Goal: Information Seeking & Learning: Compare options

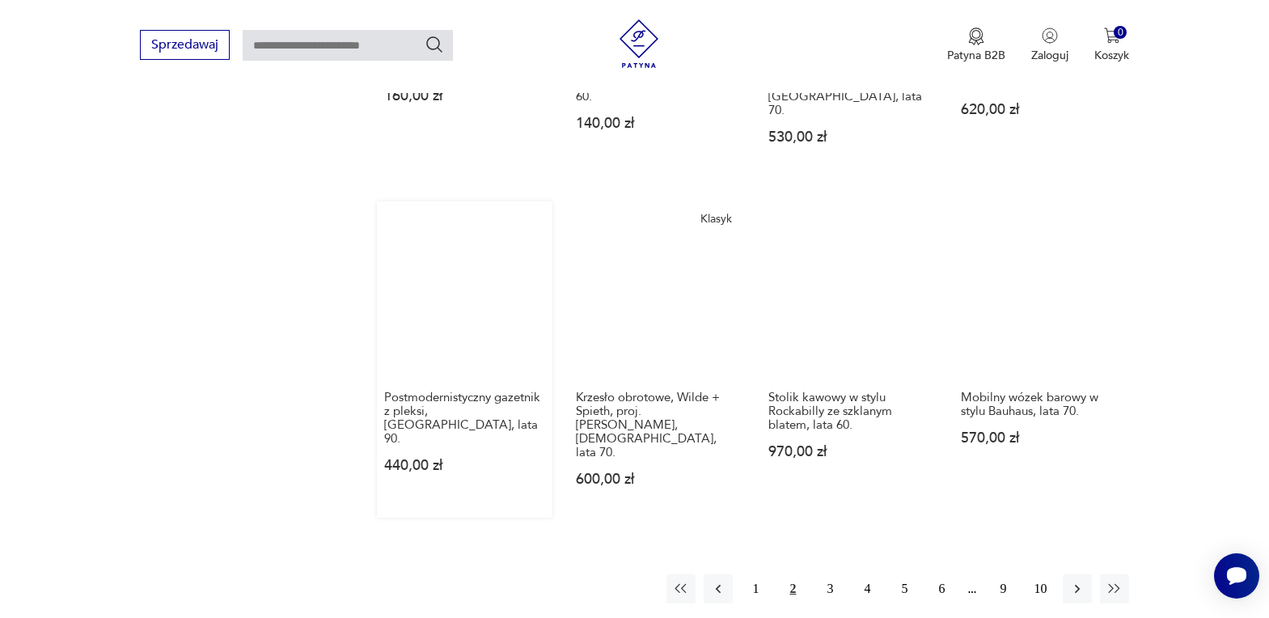
scroll to position [1465, 0]
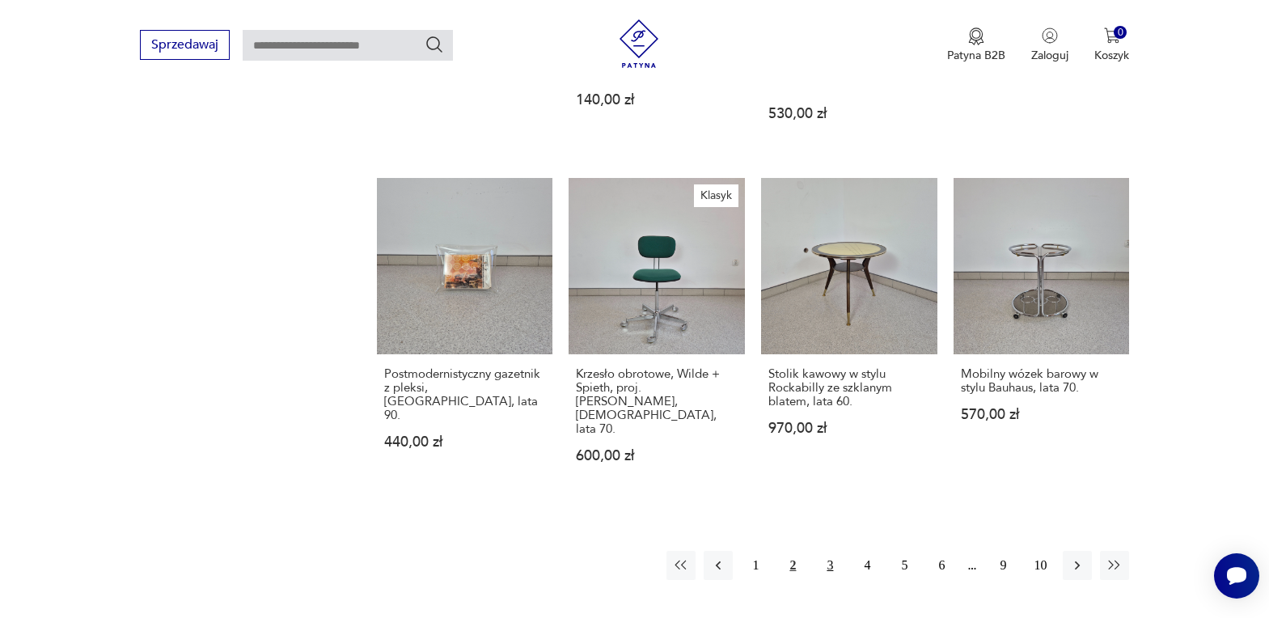
click at [831, 551] on button "3" at bounding box center [829, 565] width 29 height 29
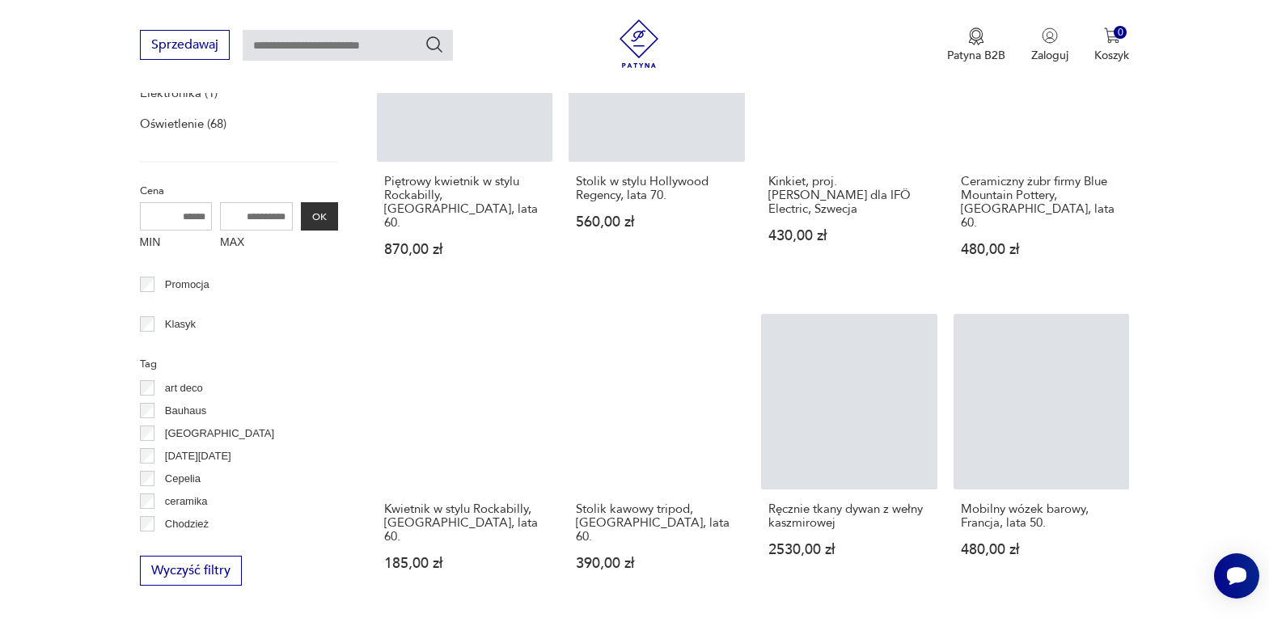
scroll to position [413, 0]
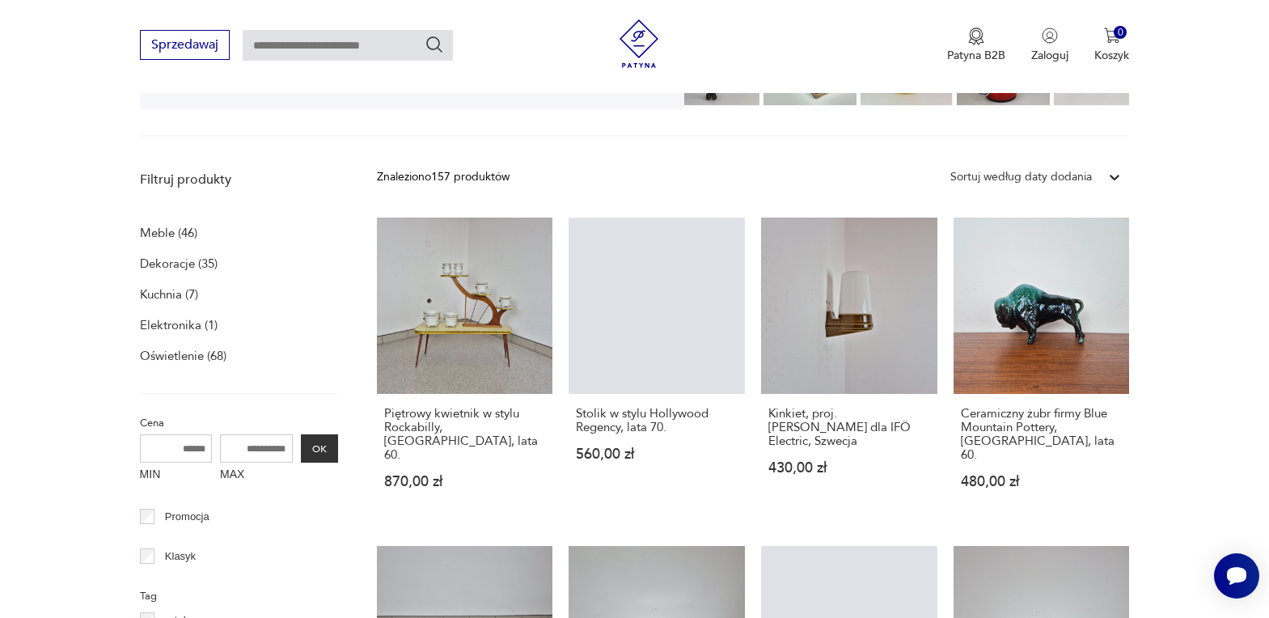
click at [164, 226] on p "Meble (46)" at bounding box center [168, 233] width 57 height 23
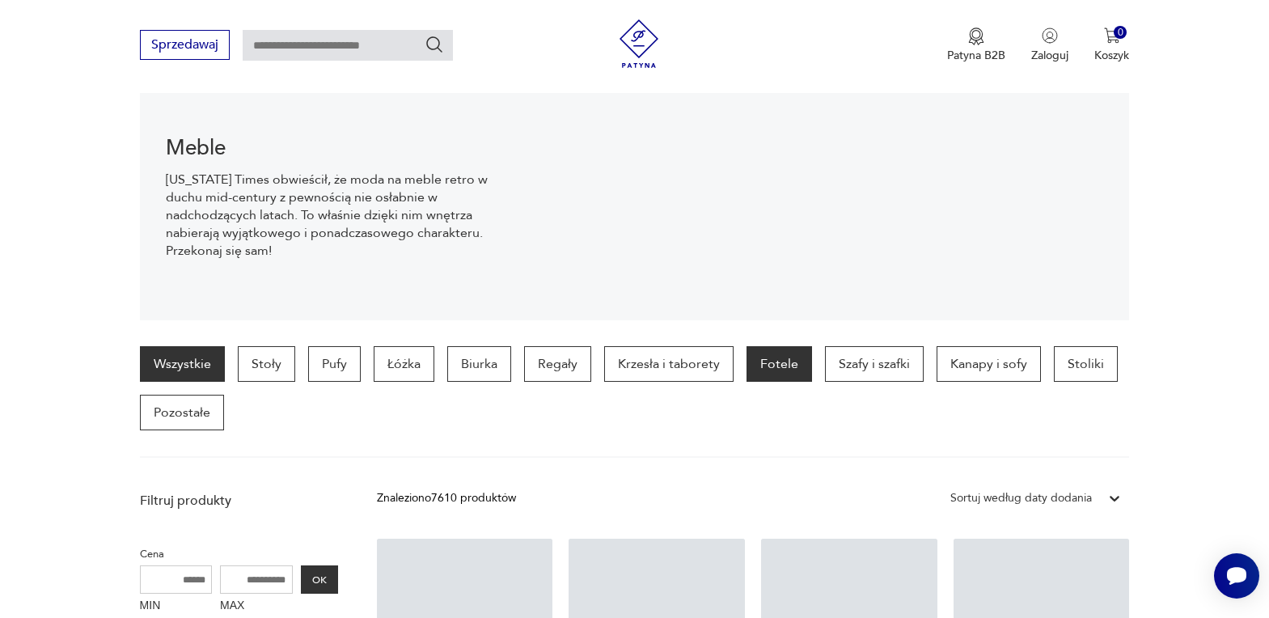
scroll to position [193, 0]
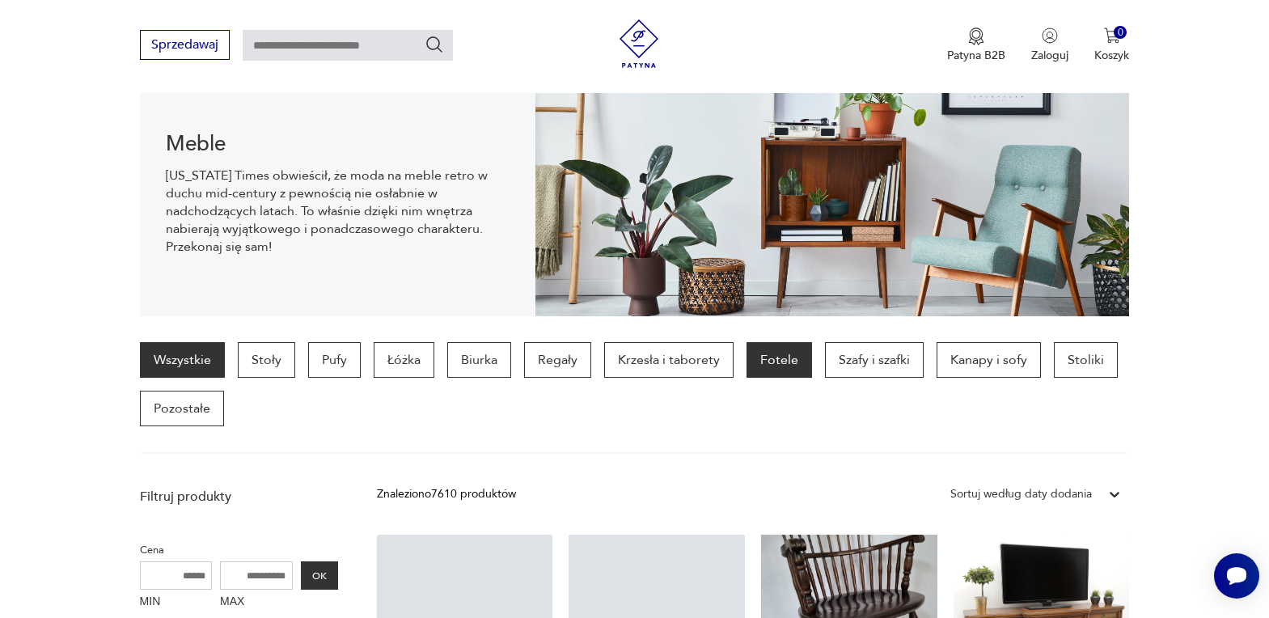
click at [773, 362] on p "Fotele" at bounding box center [779, 360] width 66 height 36
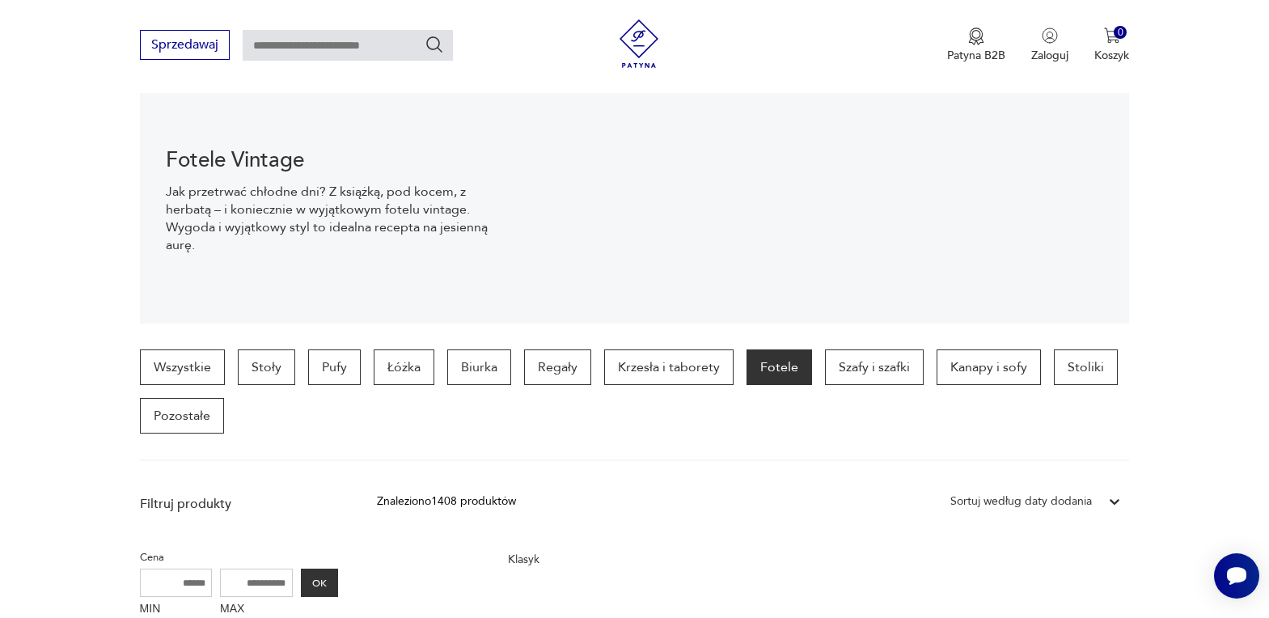
scroll to position [187, 0]
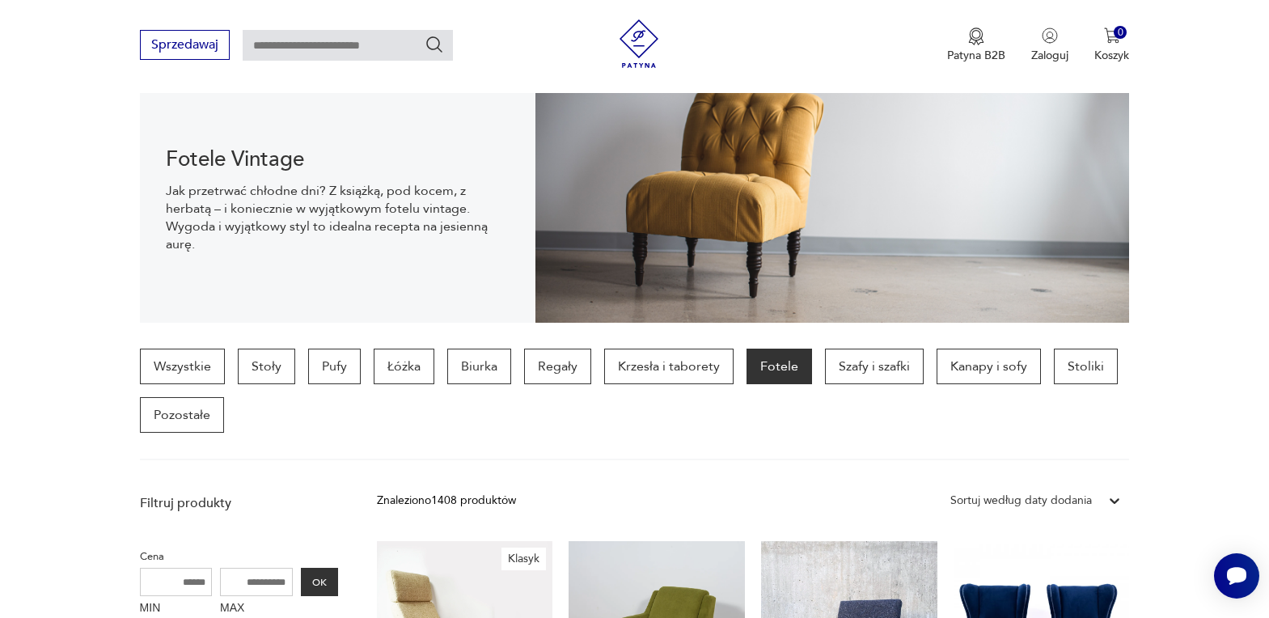
click at [756, 361] on p "Fotele" at bounding box center [779, 367] width 66 height 36
click at [636, 374] on p "Krzesła i taborety" at bounding box center [668, 367] width 129 height 36
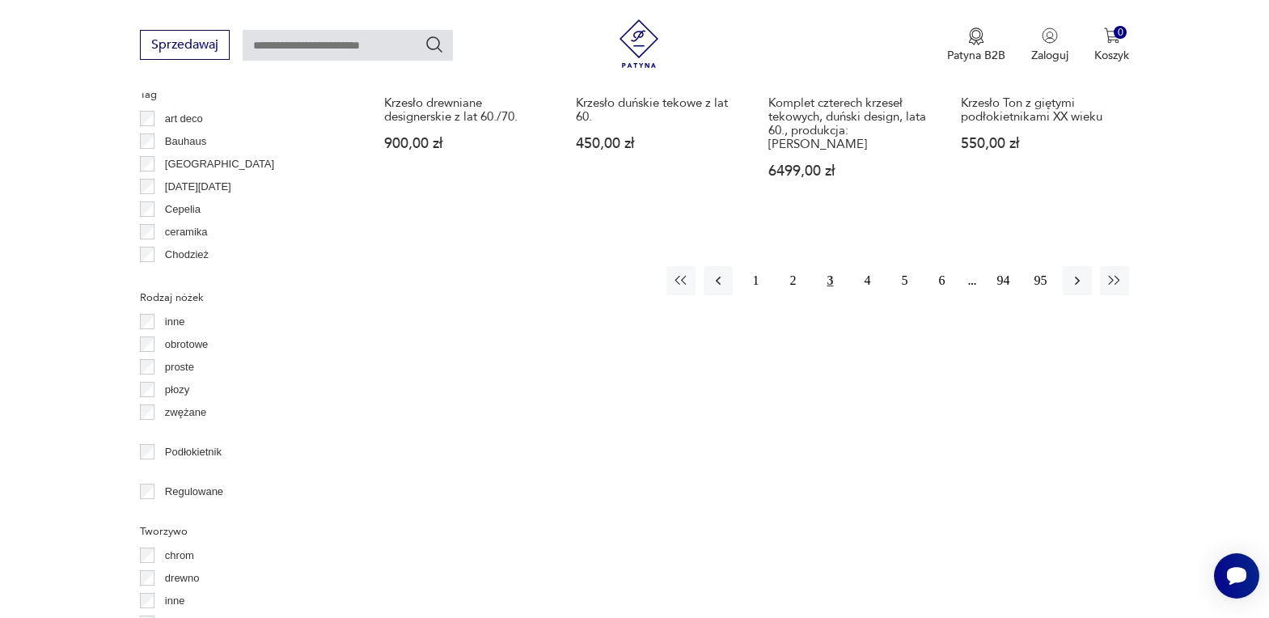
scroll to position [1804, 0]
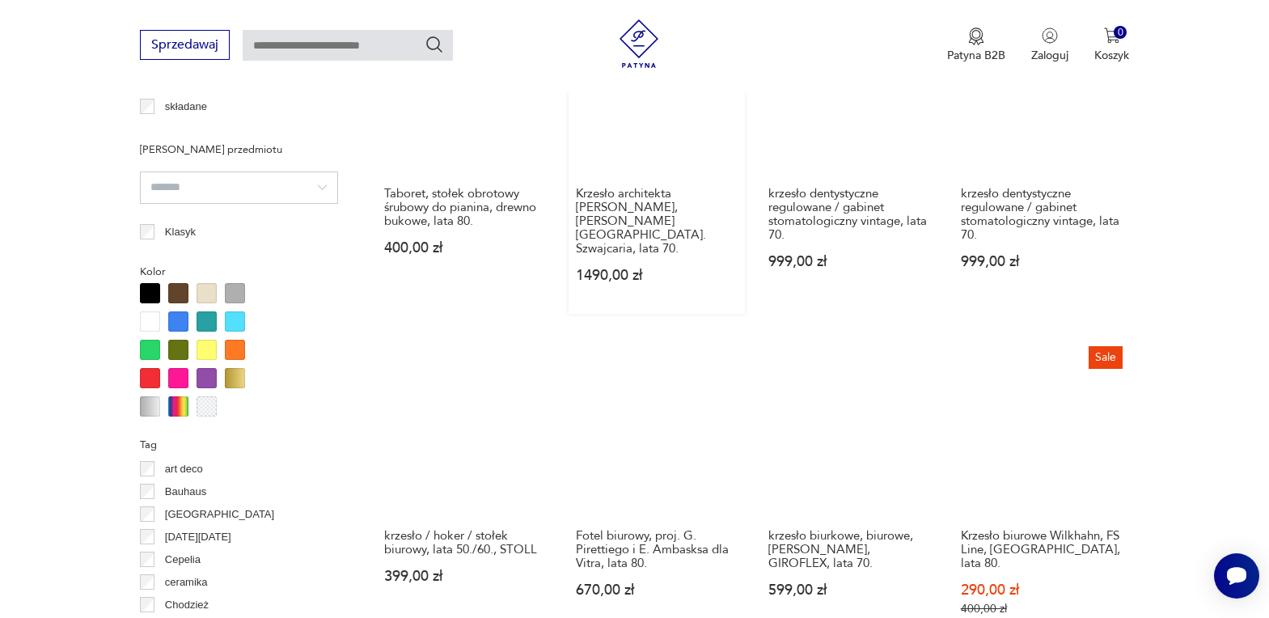
scroll to position [1481, 0]
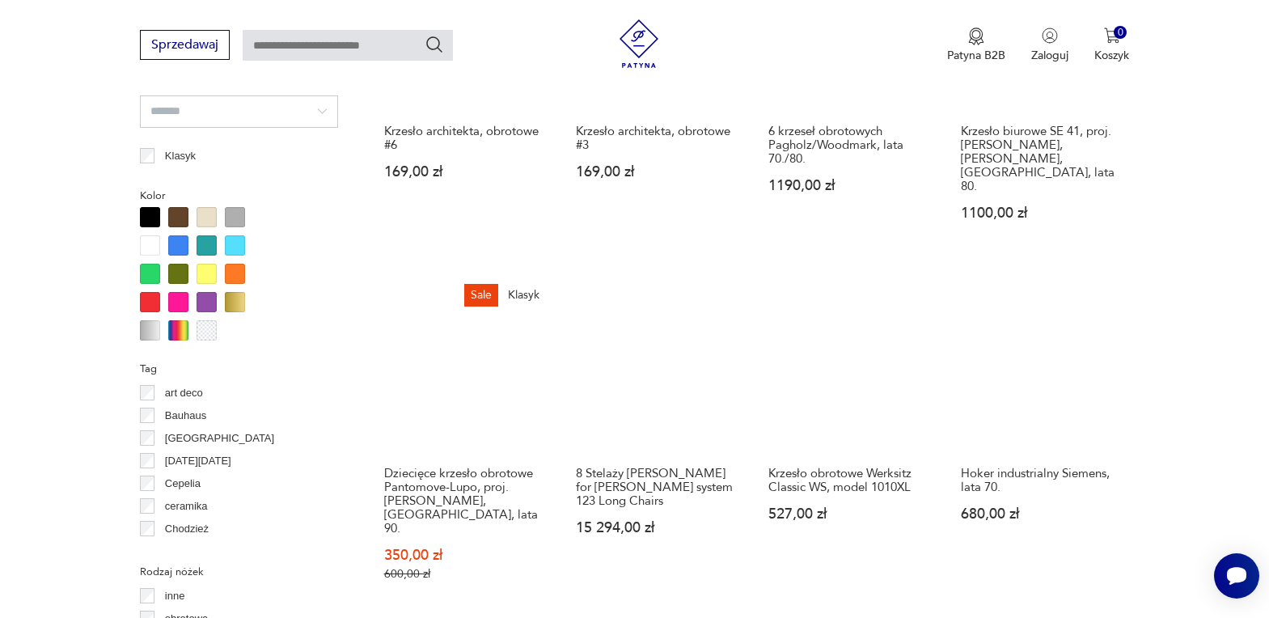
scroll to position [1562, 0]
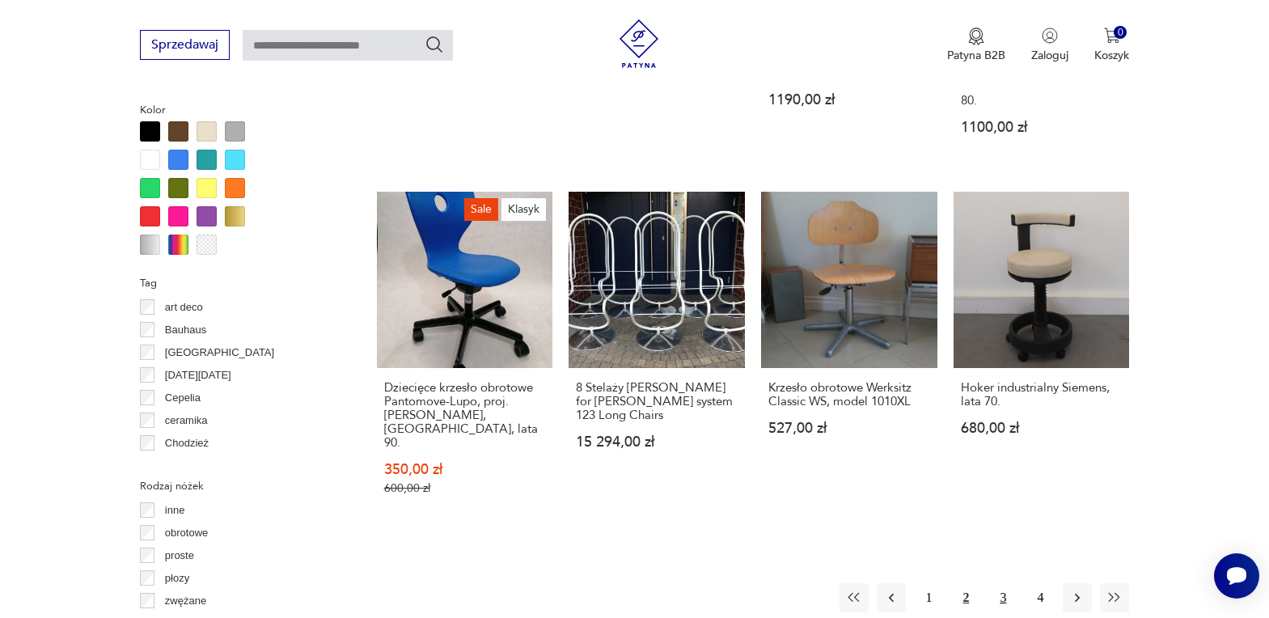
click at [996, 583] on button "3" at bounding box center [1002, 597] width 29 height 29
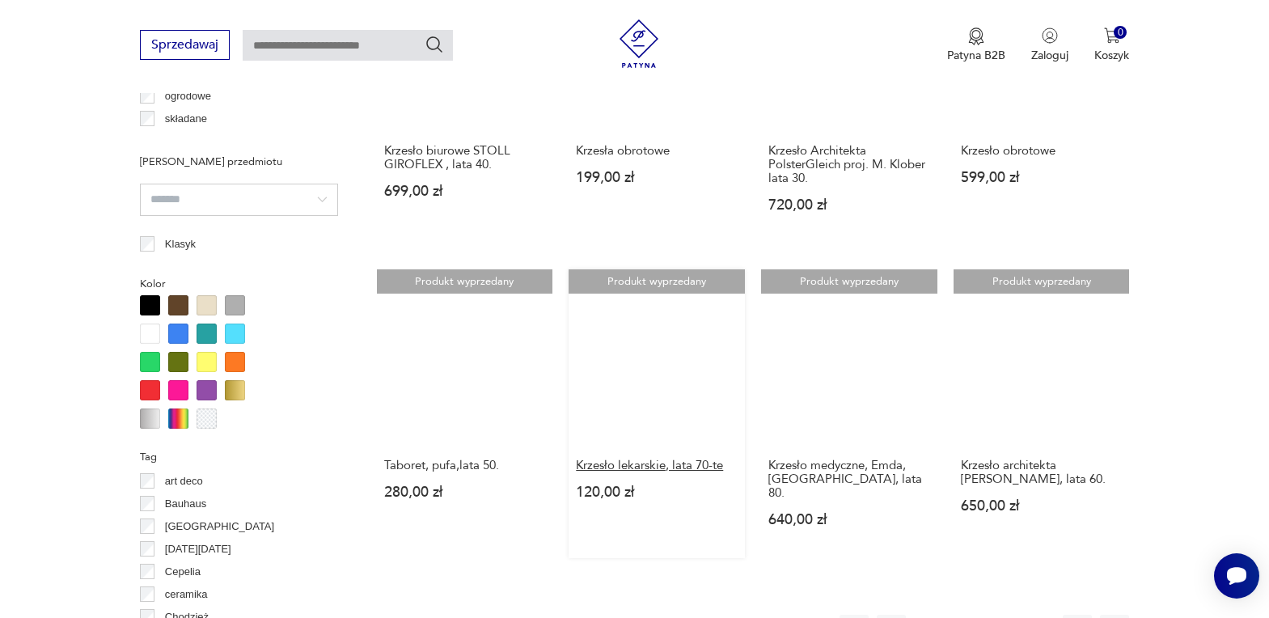
scroll to position [1400, 0]
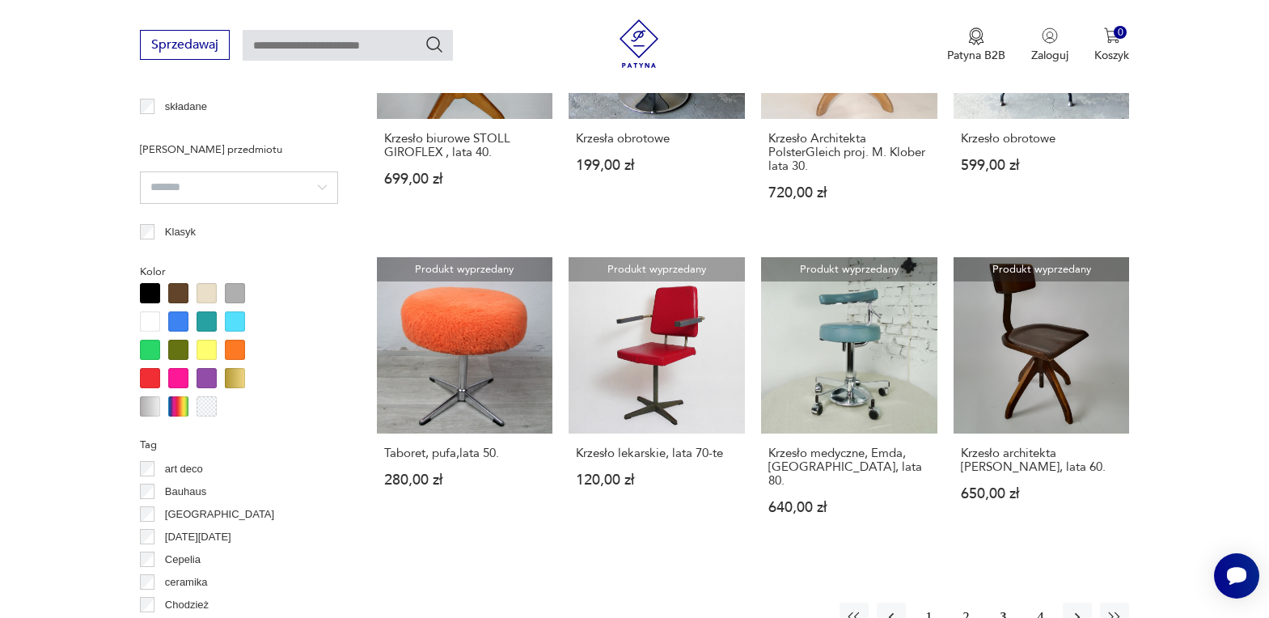
click at [930, 603] on button "1" at bounding box center [928, 617] width 29 height 29
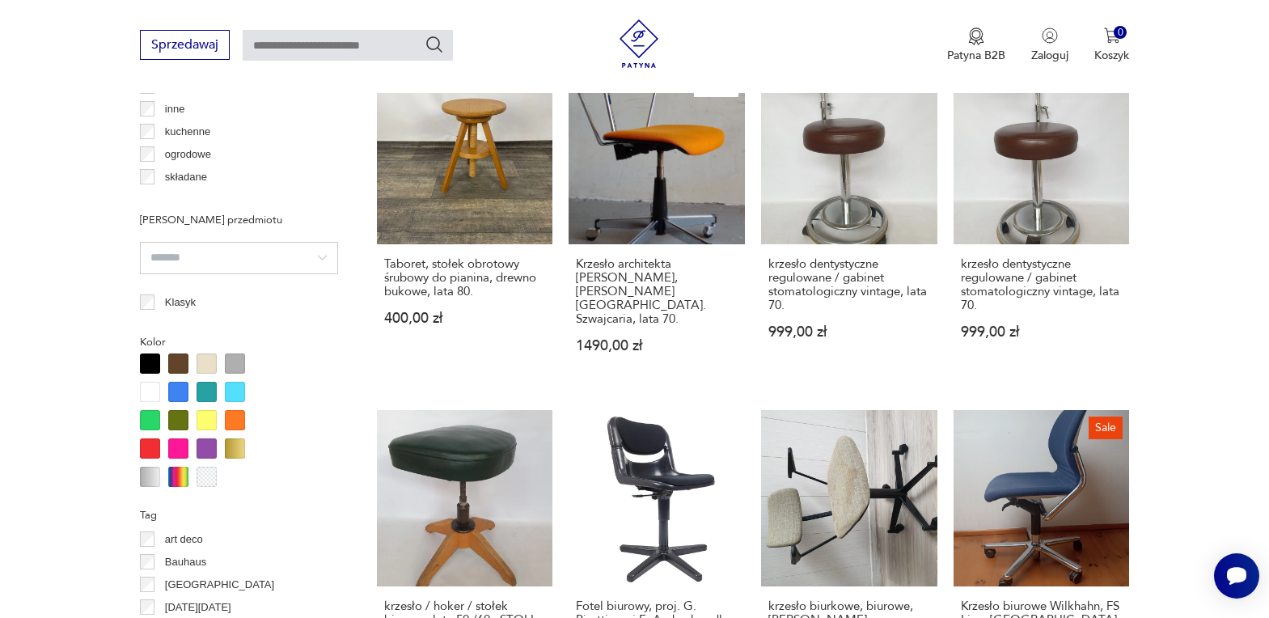
scroll to position [1481, 0]
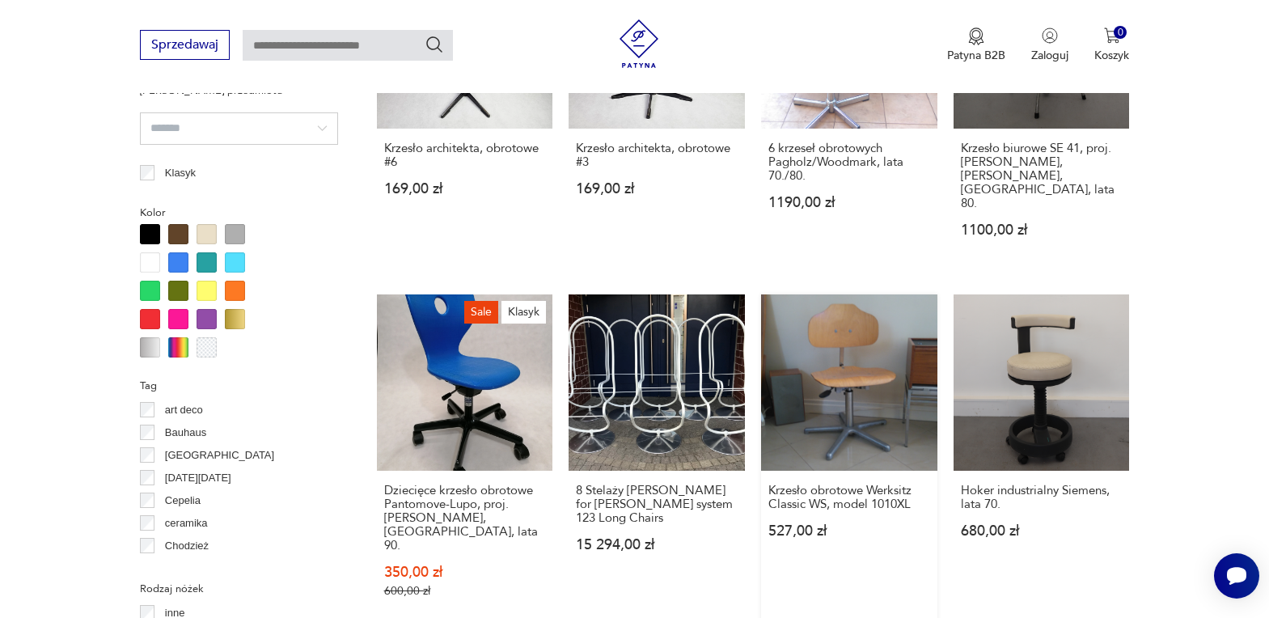
scroll to position [1481, 0]
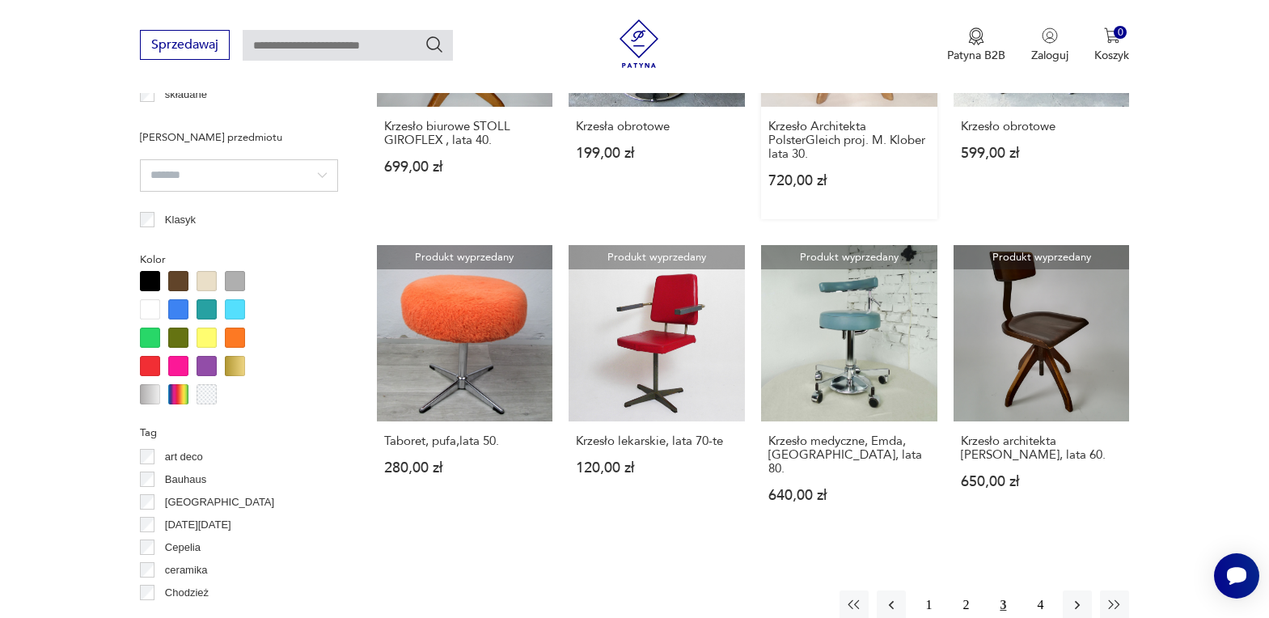
scroll to position [1481, 0]
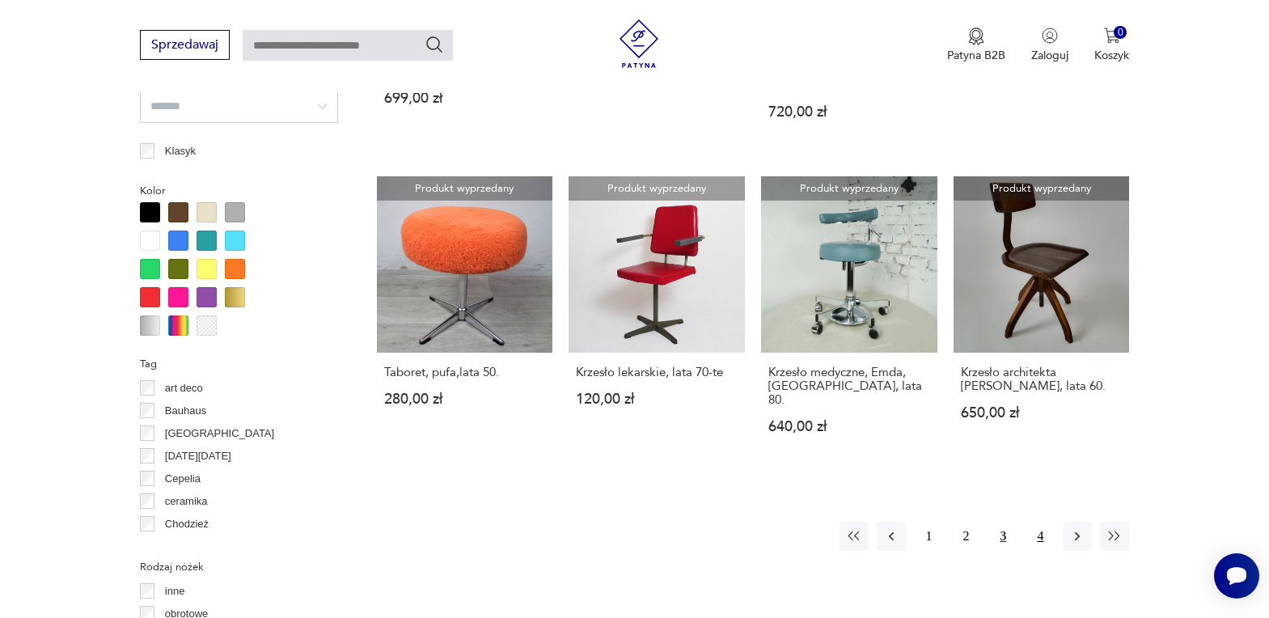
click at [1032, 522] on button "4" at bounding box center [1039, 536] width 29 height 29
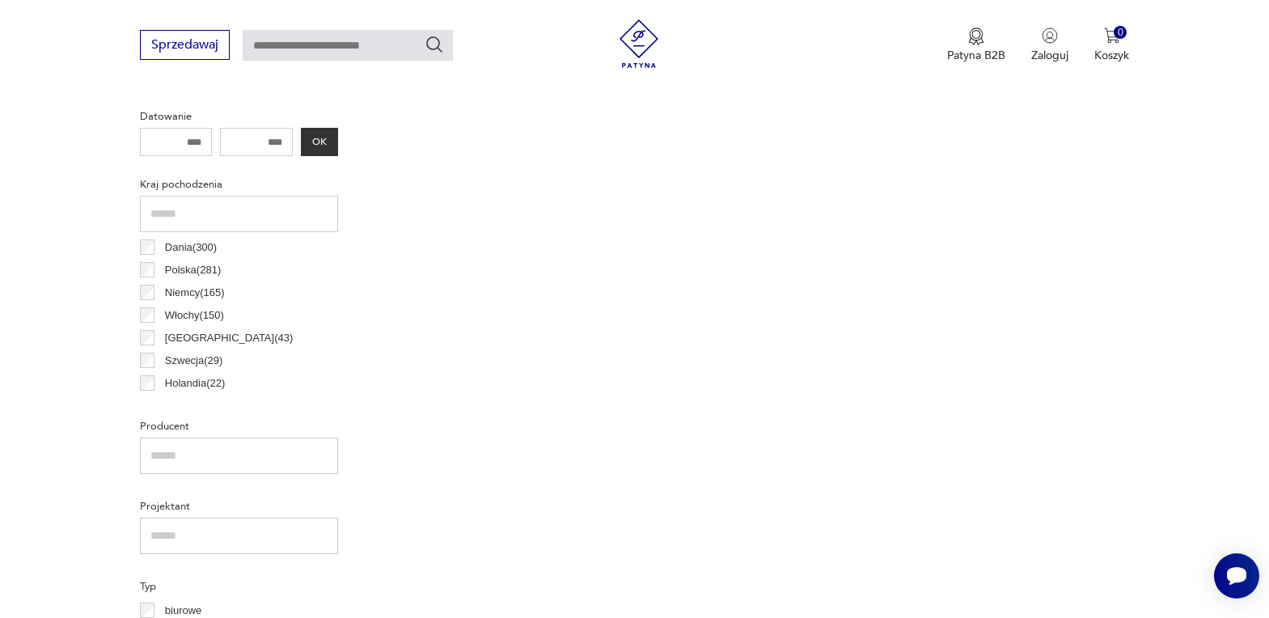
scroll to position [429, 0]
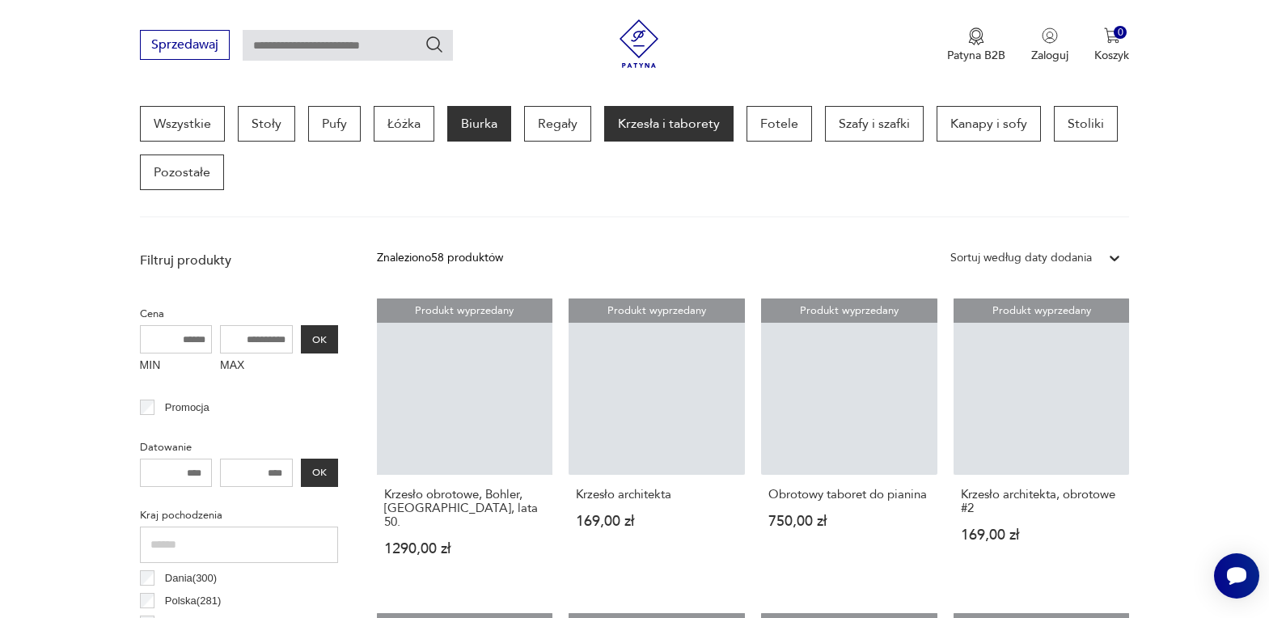
click at [463, 117] on p "Biurka" at bounding box center [479, 124] width 64 height 36
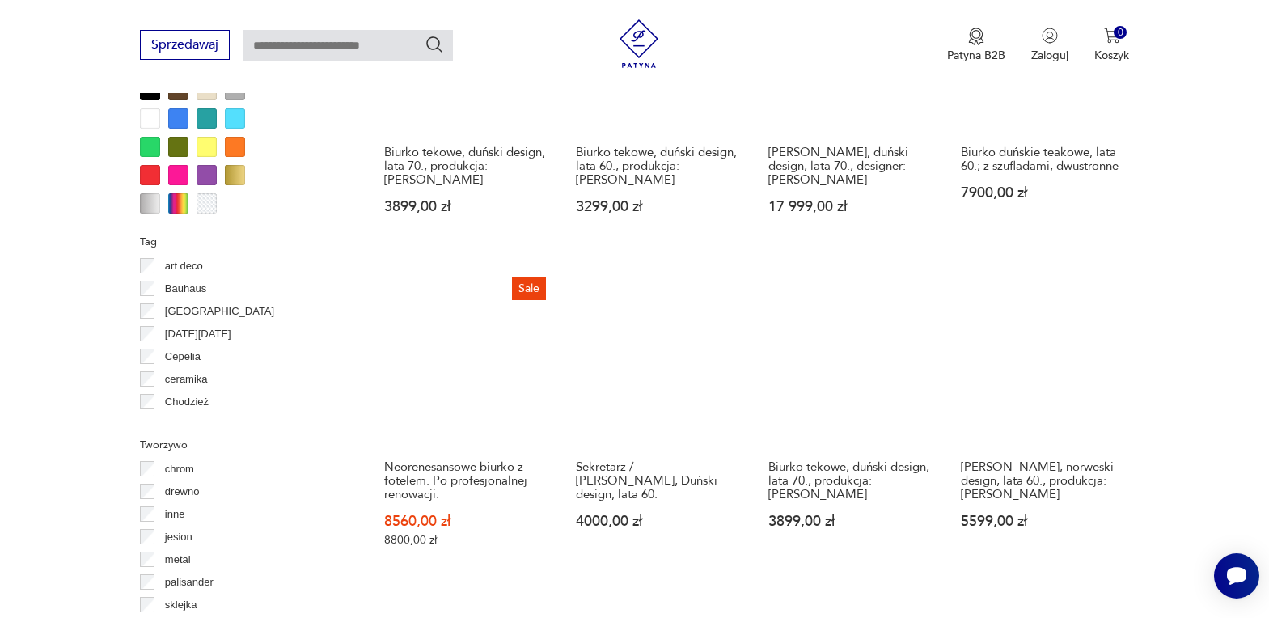
scroll to position [1481, 0]
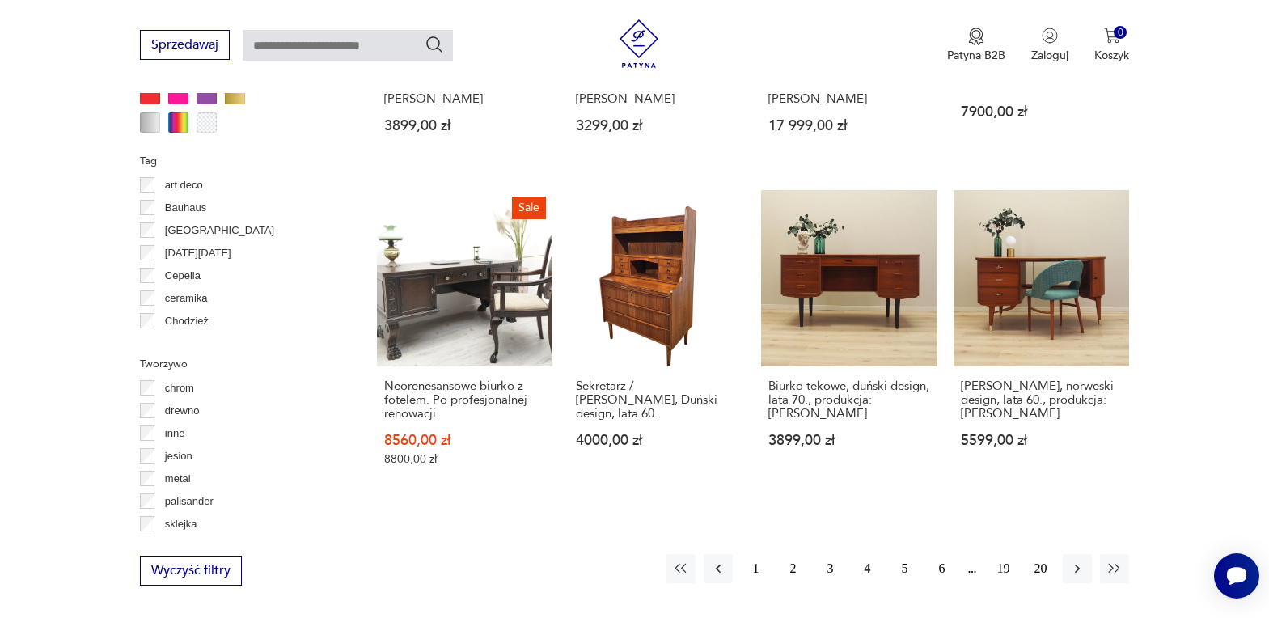
click at [757, 554] on button "1" at bounding box center [755, 568] width 29 height 29
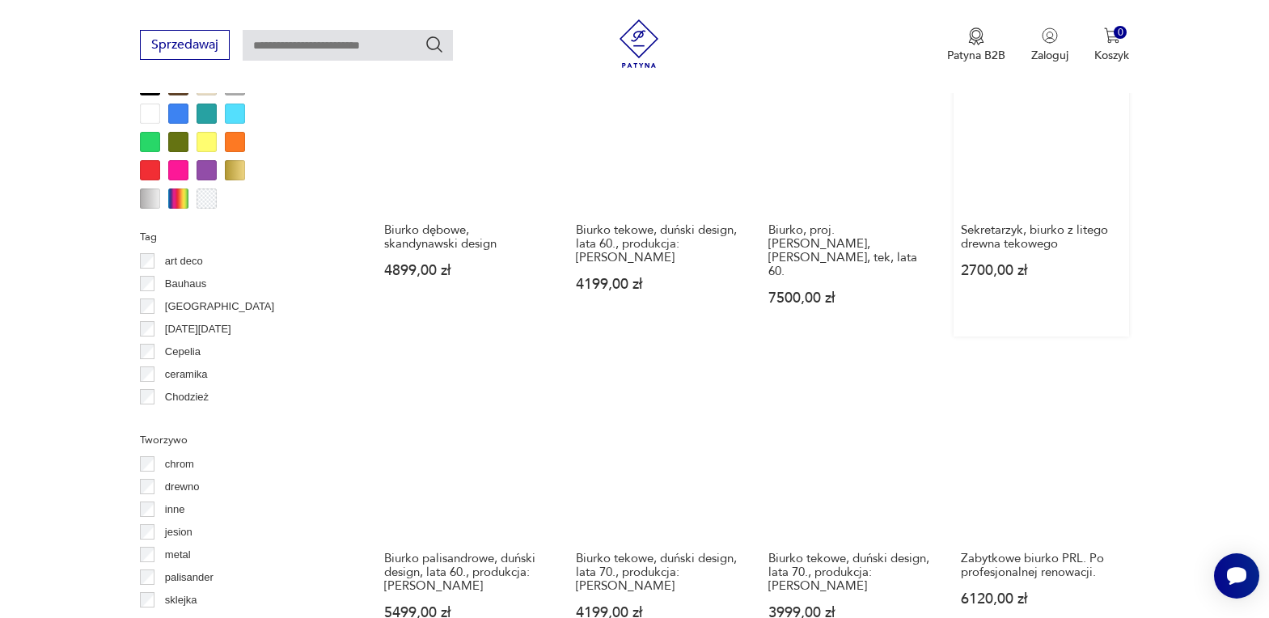
scroll to position [1562, 0]
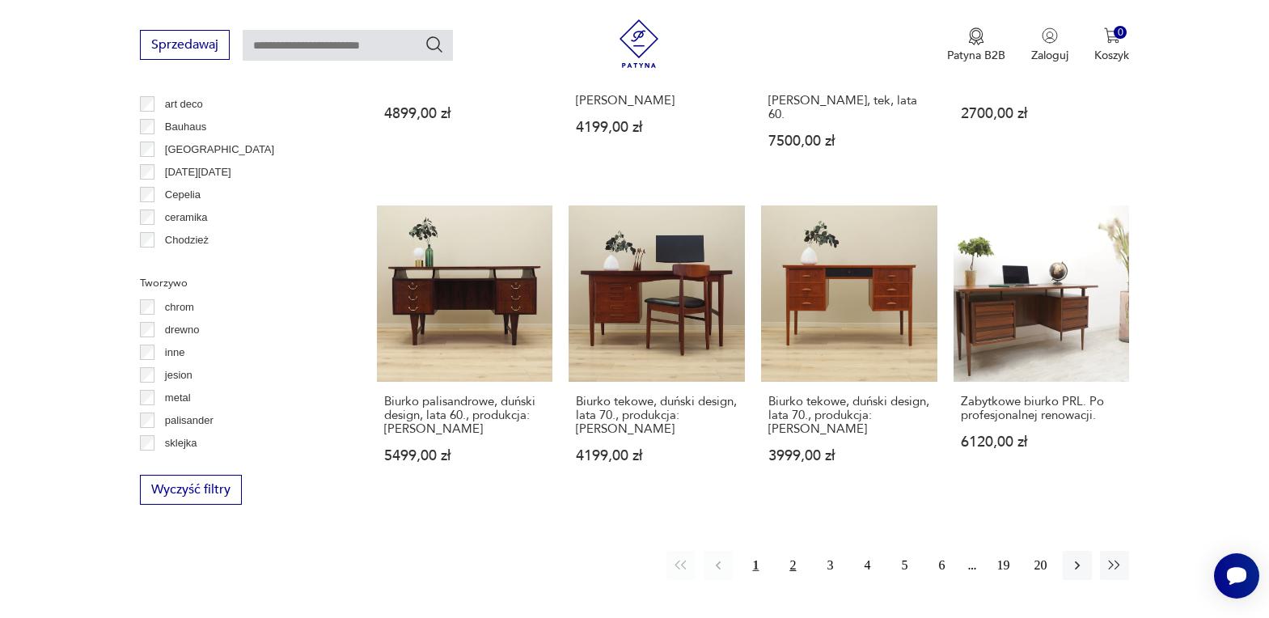
click at [796, 551] on button "2" at bounding box center [792, 565] width 29 height 29
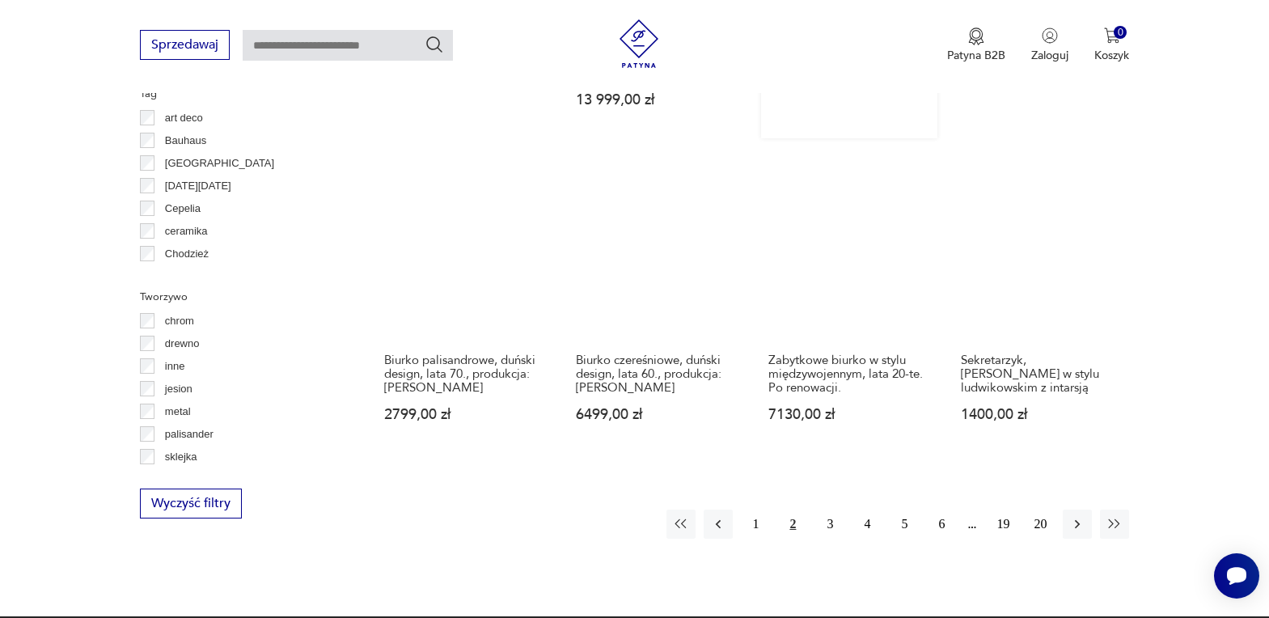
scroll to position [1562, 0]
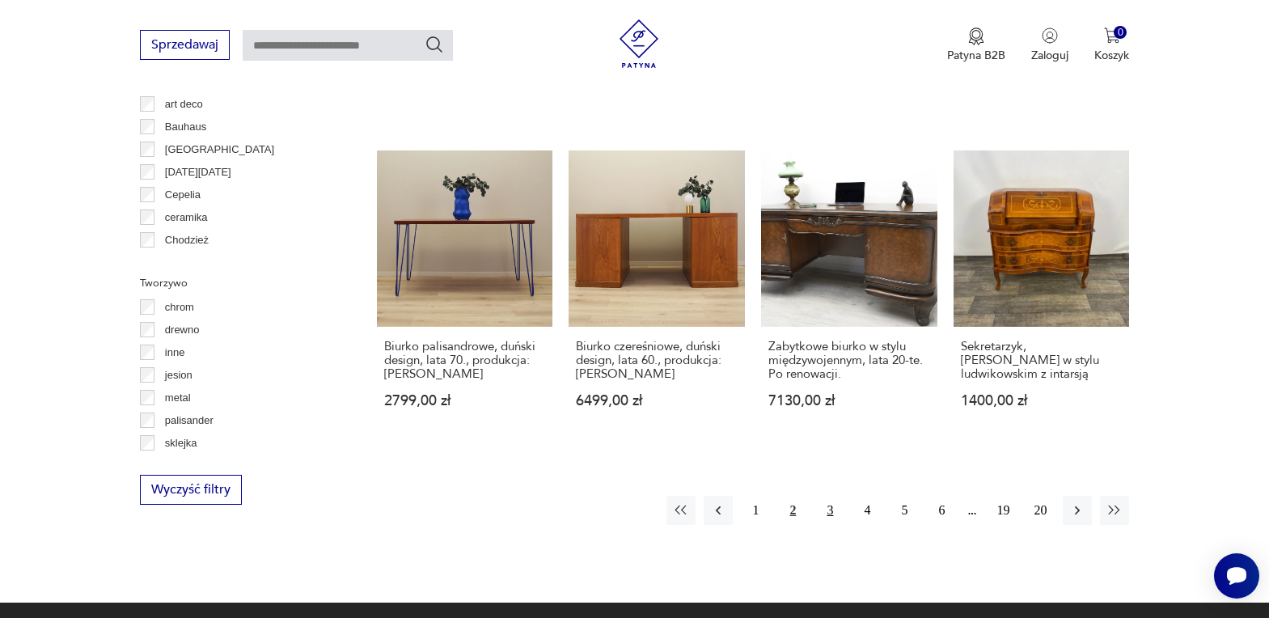
click at [839, 496] on button "3" at bounding box center [829, 510] width 29 height 29
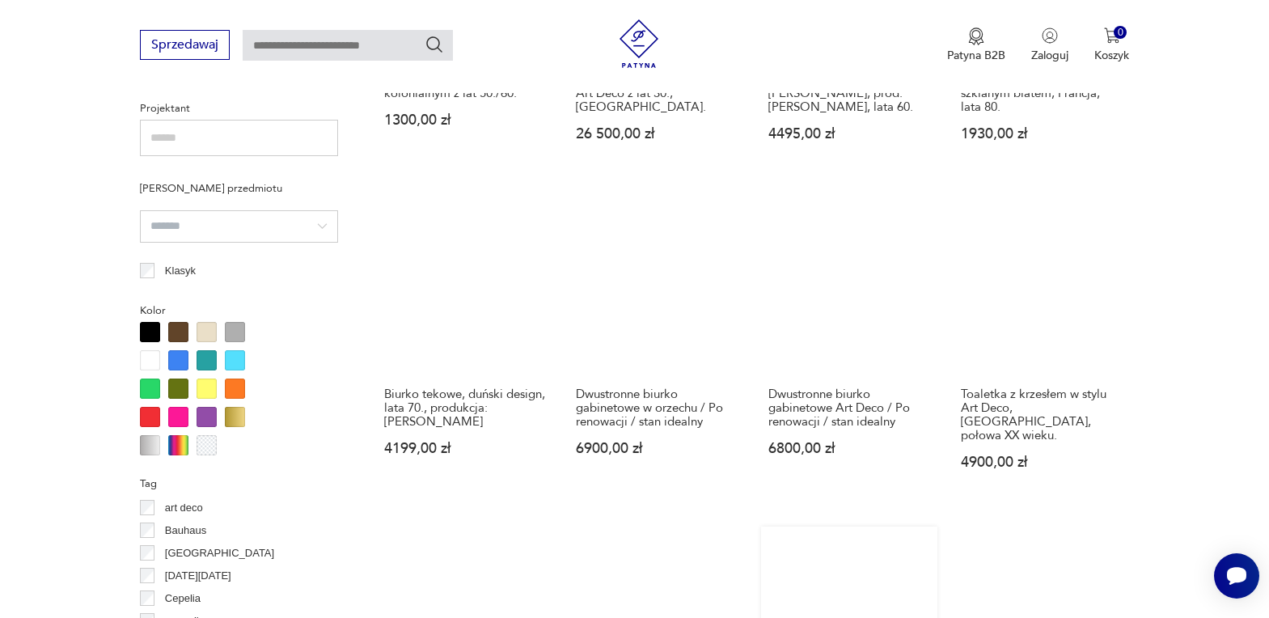
scroll to position [1157, 0]
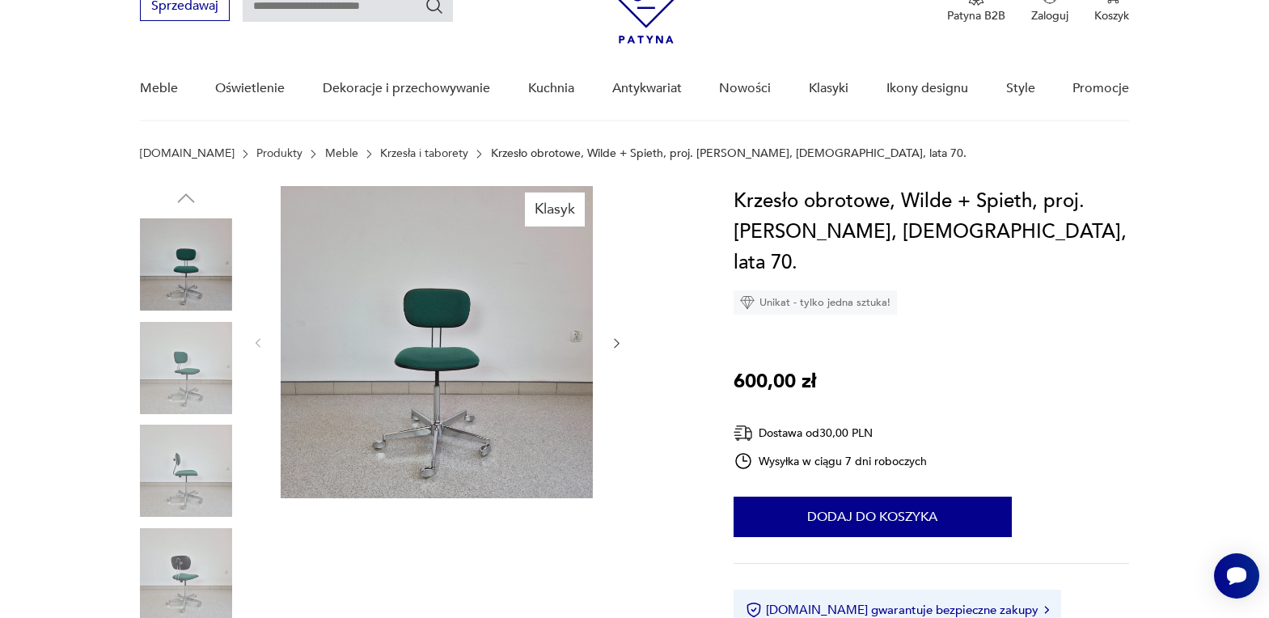
click at [615, 337] on icon "button" at bounding box center [617, 343] width 14 height 14
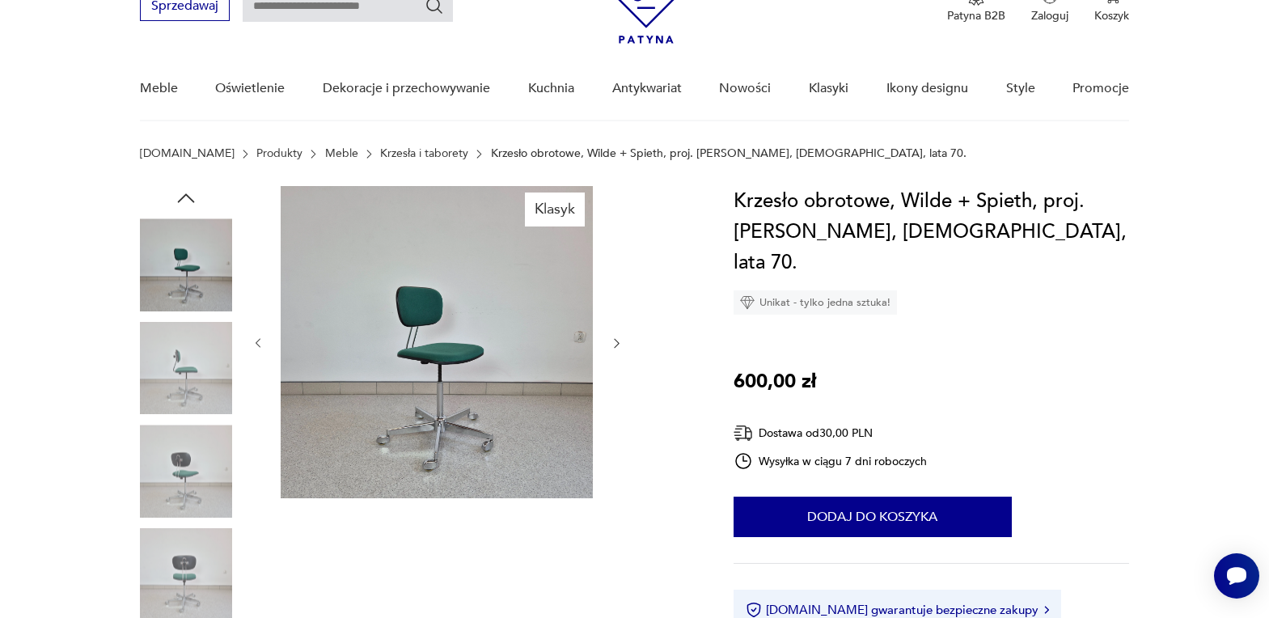
click at [615, 337] on icon "button" at bounding box center [617, 343] width 14 height 14
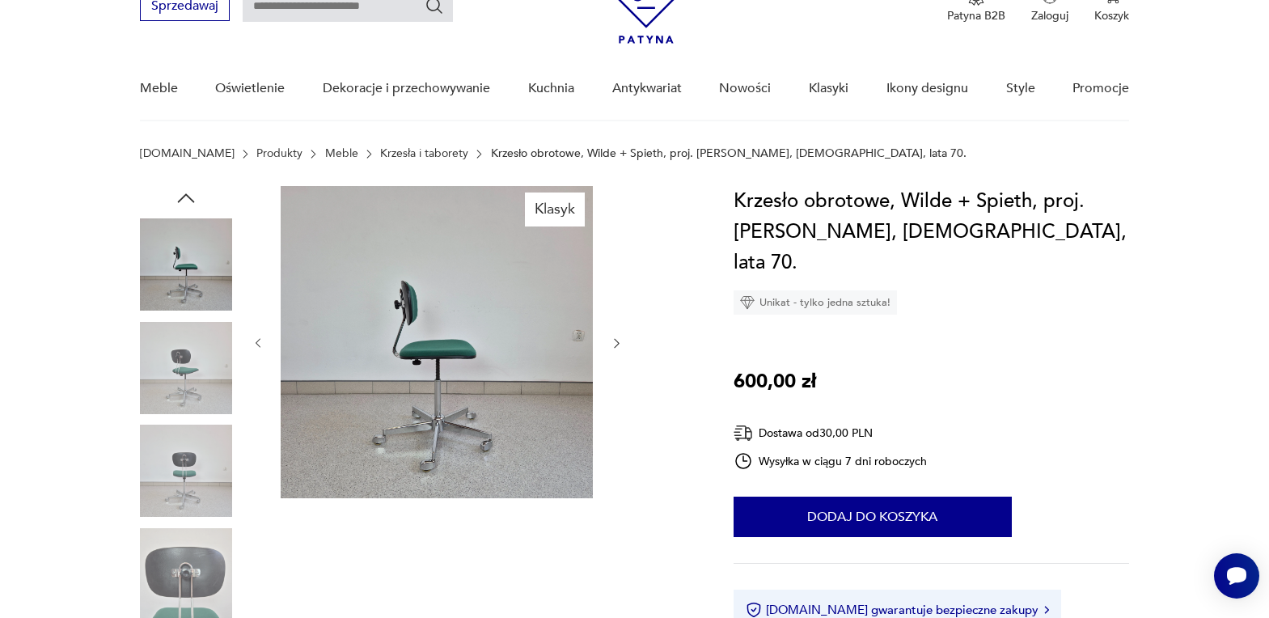
click at [615, 337] on icon "button" at bounding box center [617, 343] width 14 height 14
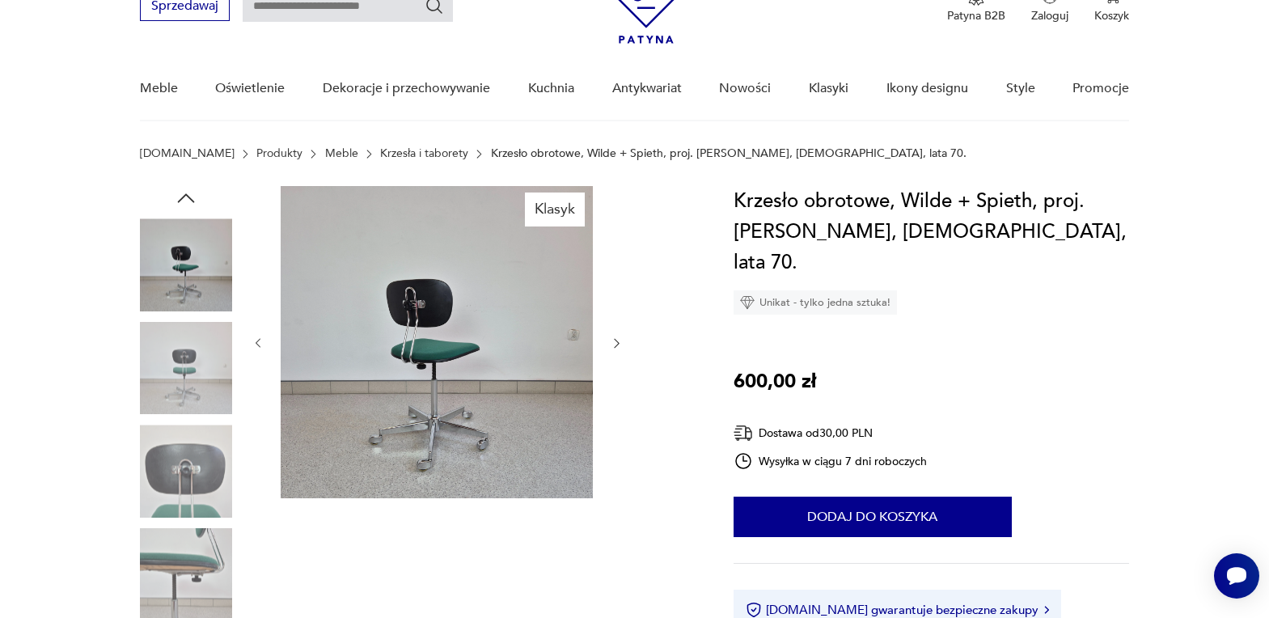
click at [615, 337] on icon "button" at bounding box center [617, 343] width 14 height 14
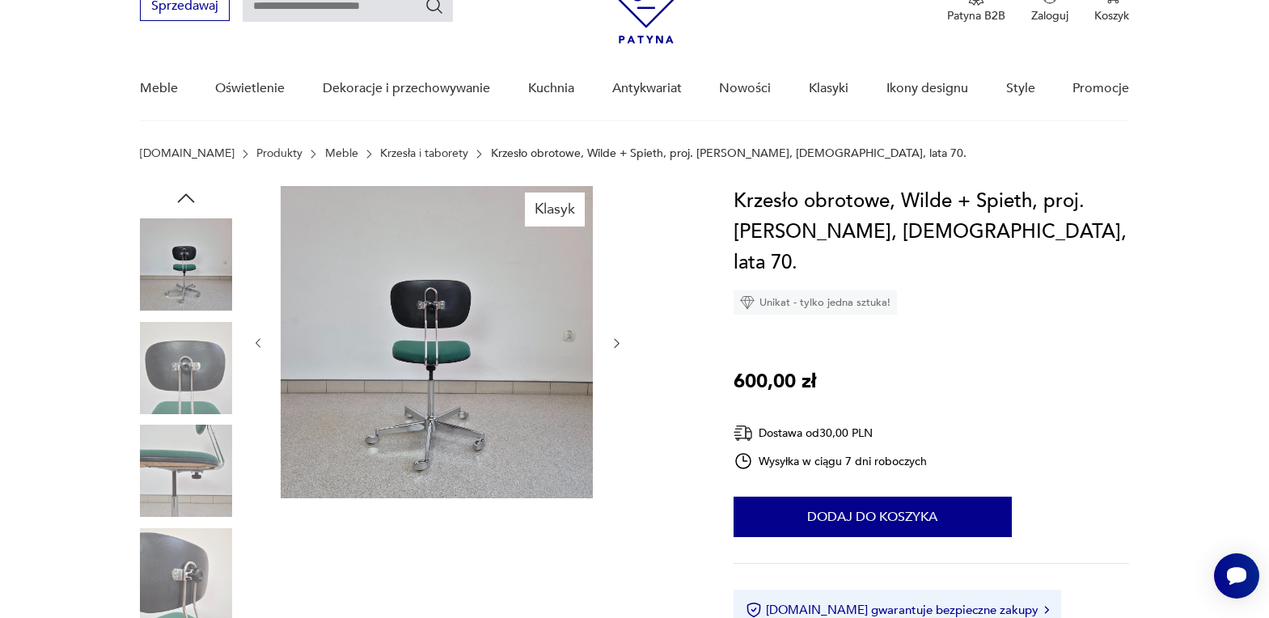
click at [615, 337] on icon "button" at bounding box center [617, 343] width 14 height 14
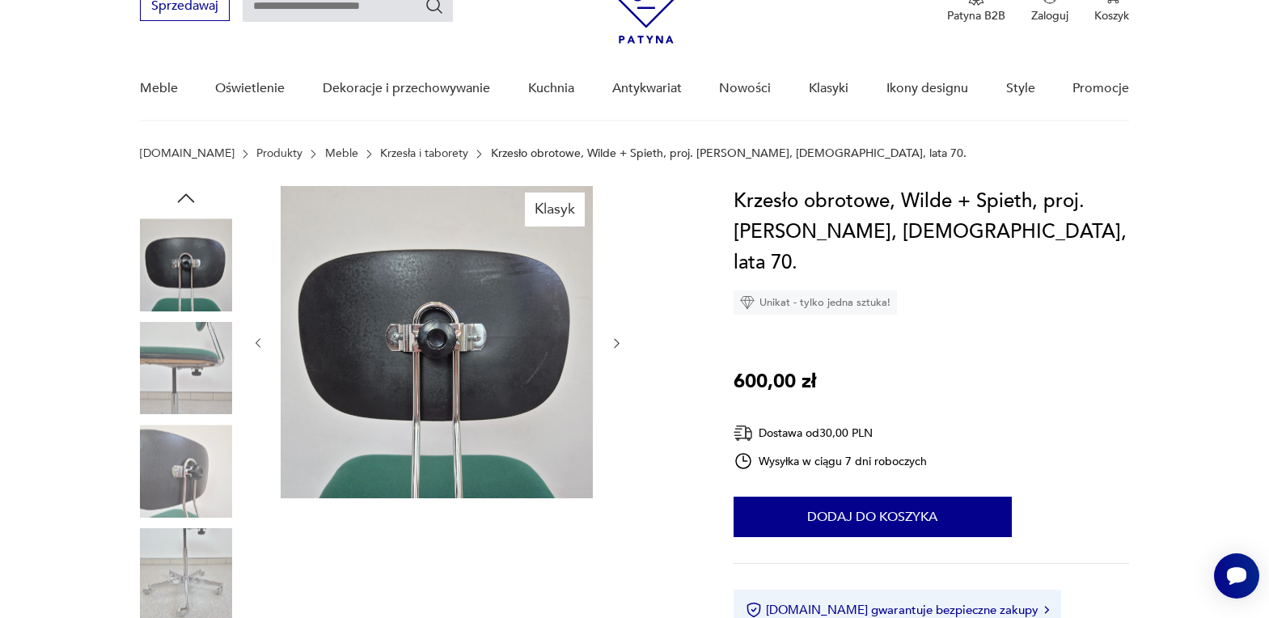
click at [615, 337] on icon "button" at bounding box center [617, 343] width 14 height 14
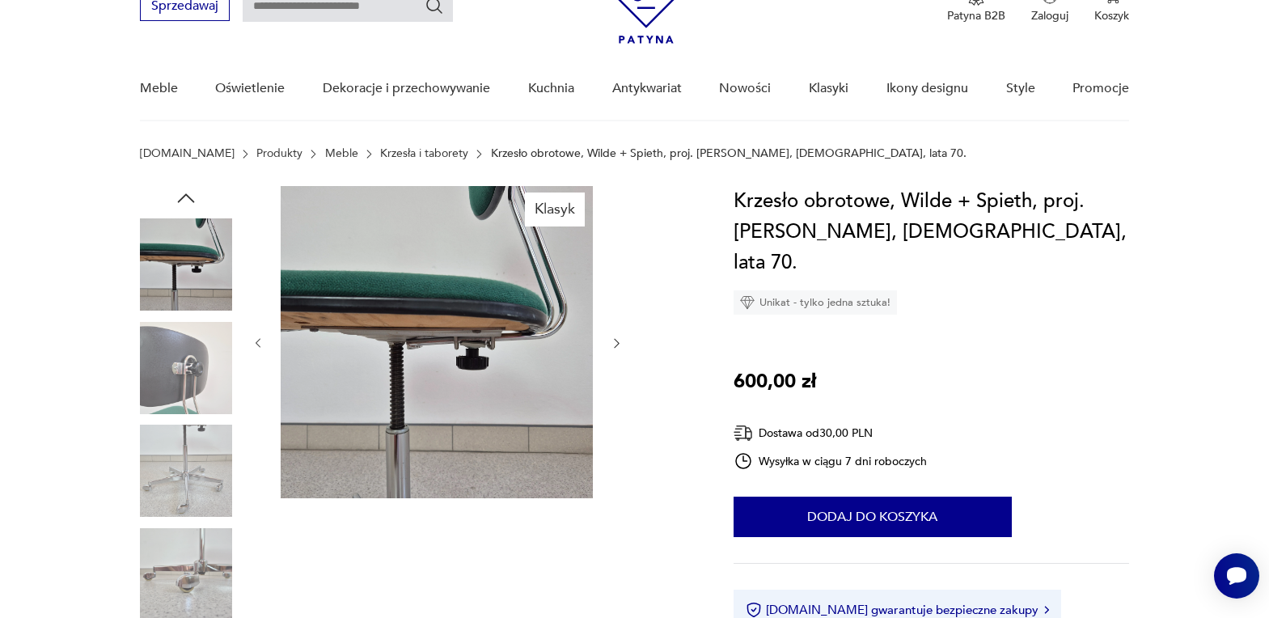
click at [615, 337] on icon "button" at bounding box center [617, 343] width 14 height 14
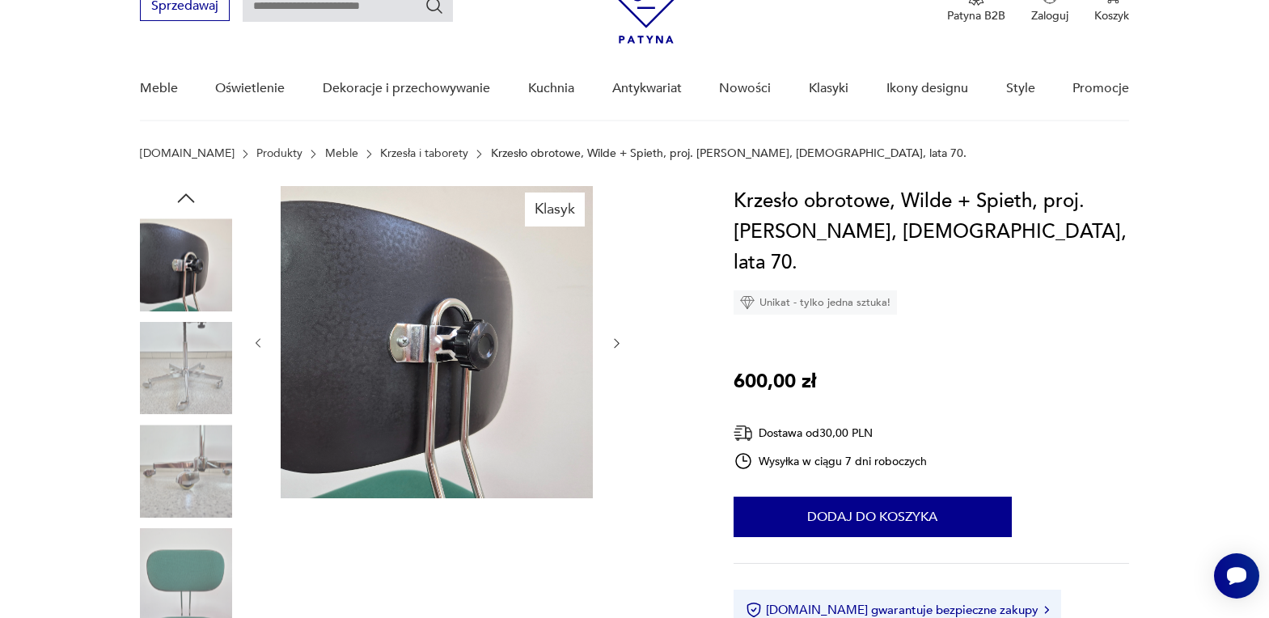
click at [615, 337] on icon "button" at bounding box center [617, 343] width 14 height 14
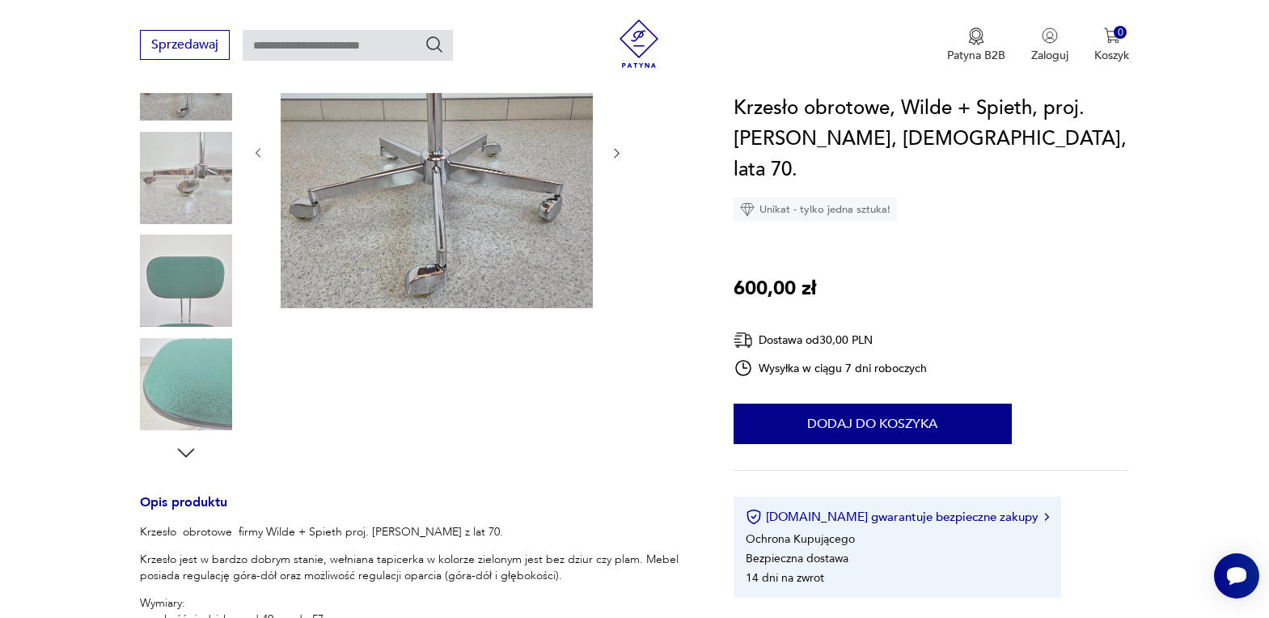
scroll to position [566, 0]
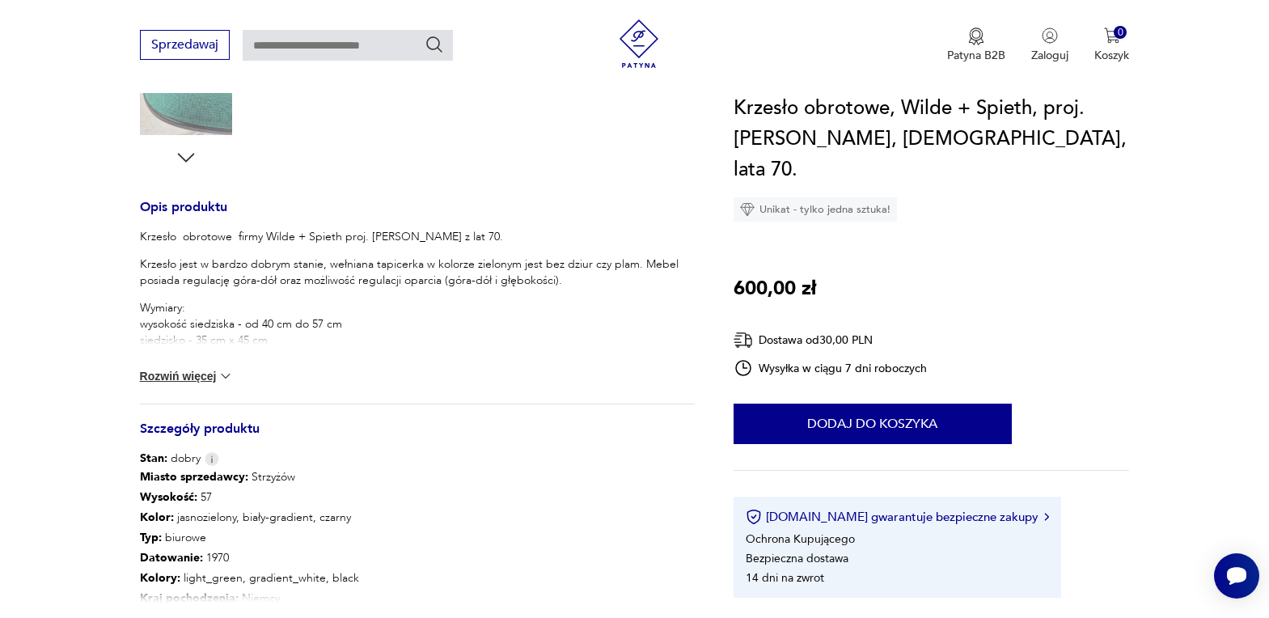
click at [208, 369] on button "Rozwiń więcej" at bounding box center [187, 376] width 94 height 16
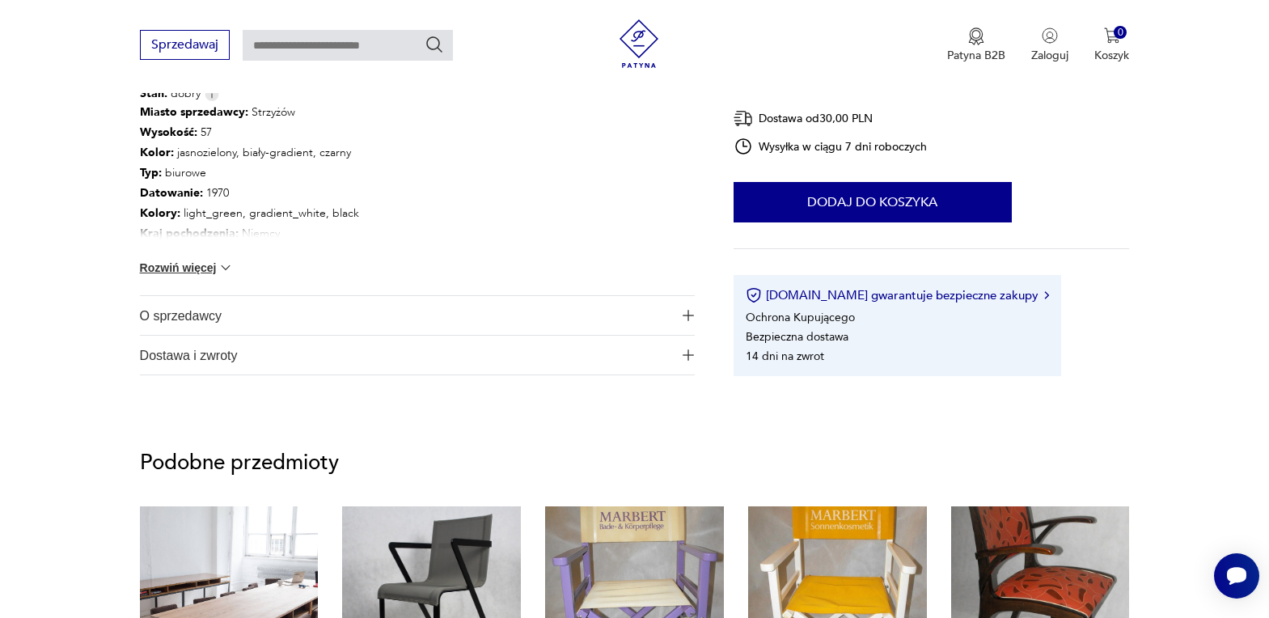
scroll to position [970, 0]
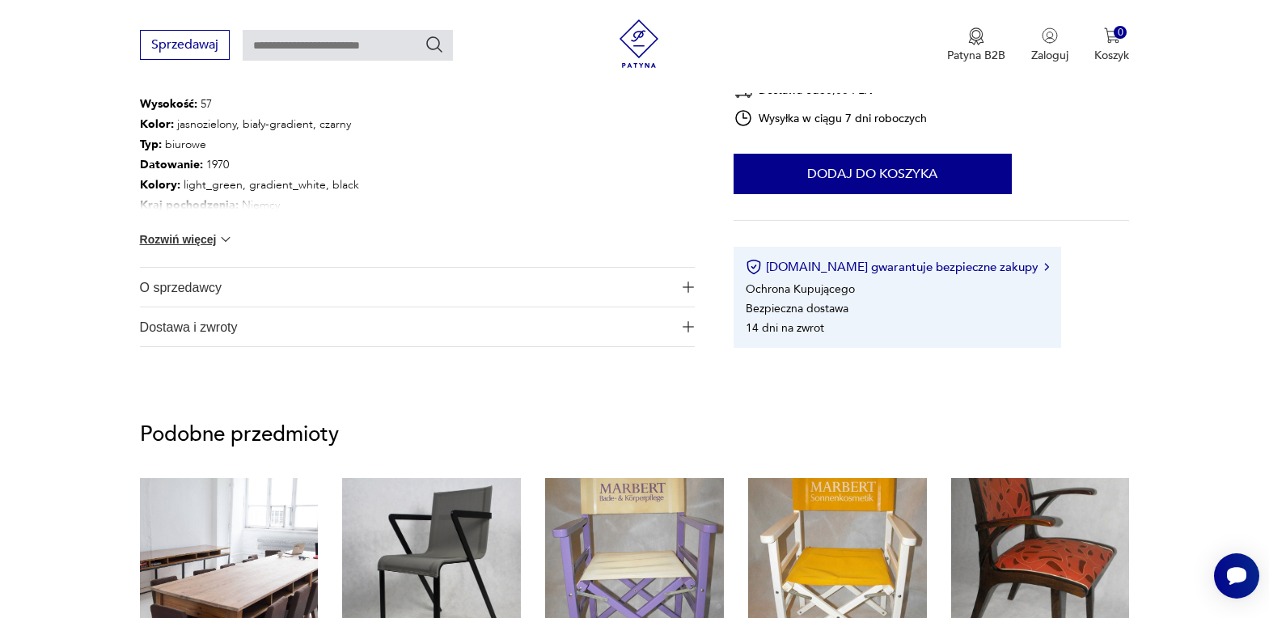
click at [215, 237] on button "Rozwiń więcej" at bounding box center [187, 239] width 94 height 16
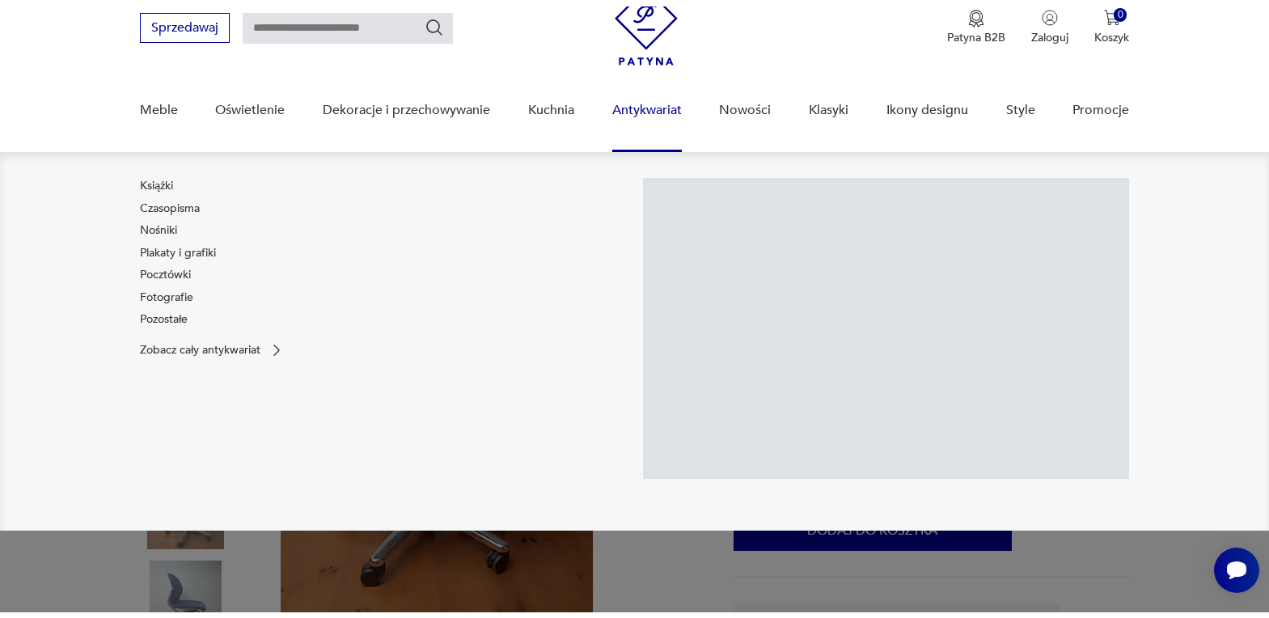
scroll to position [162, 0]
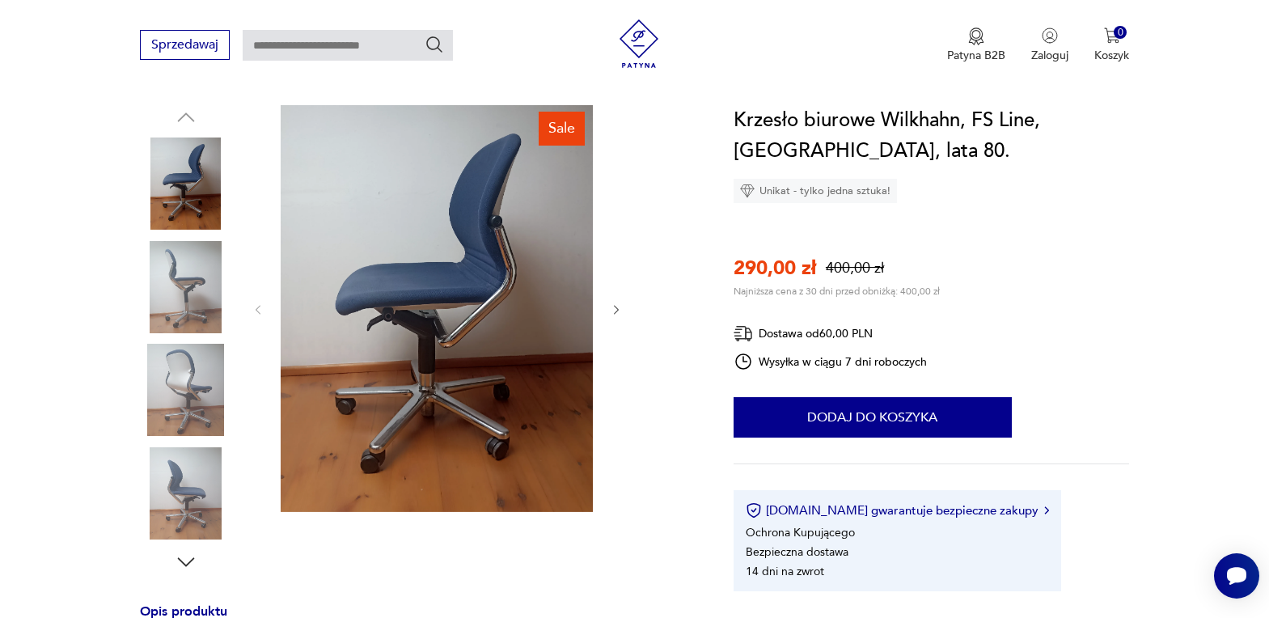
click at [615, 312] on icon "button" at bounding box center [617, 310] width 14 height 14
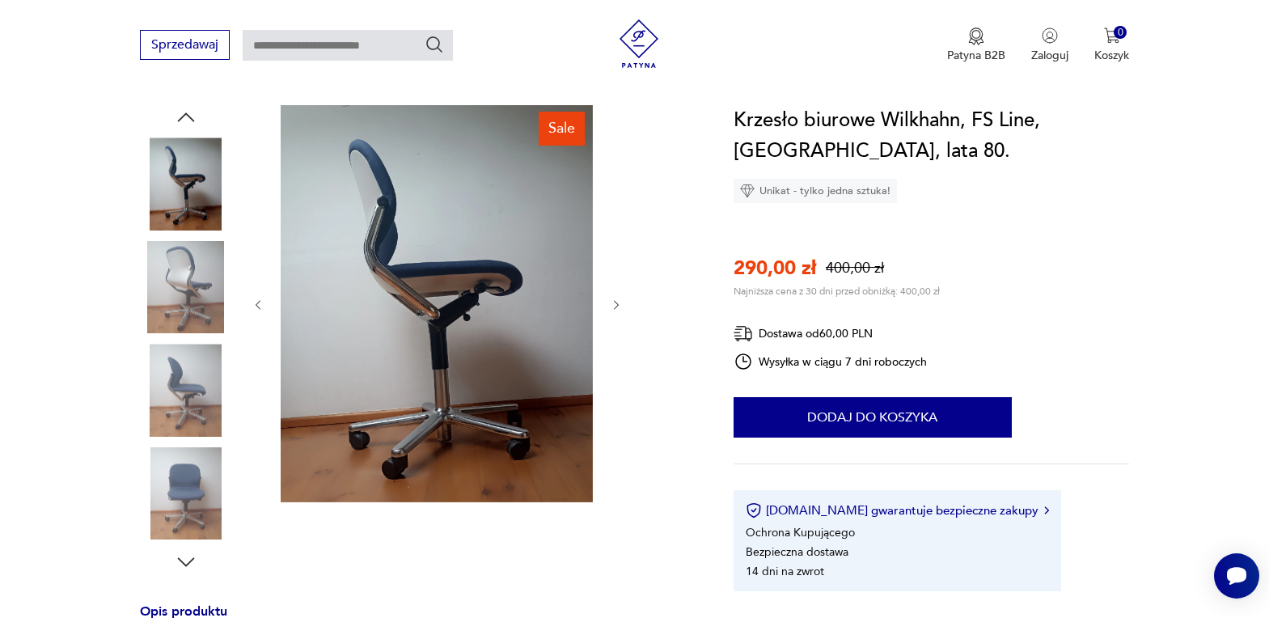
click at [615, 312] on div at bounding box center [438, 305] width 372 height 400
click at [615, 311] on button "button" at bounding box center [617, 305] width 14 height 16
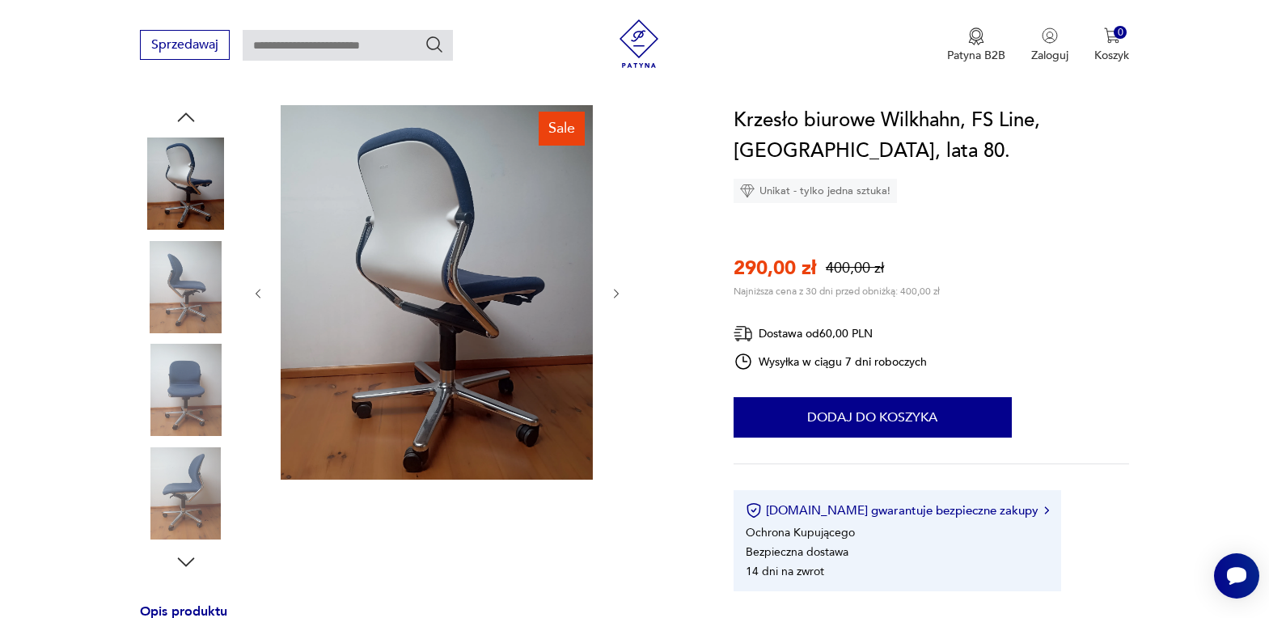
click at [615, 311] on div at bounding box center [438, 293] width 372 height 377
click at [619, 288] on icon "button" at bounding box center [617, 294] width 14 height 14
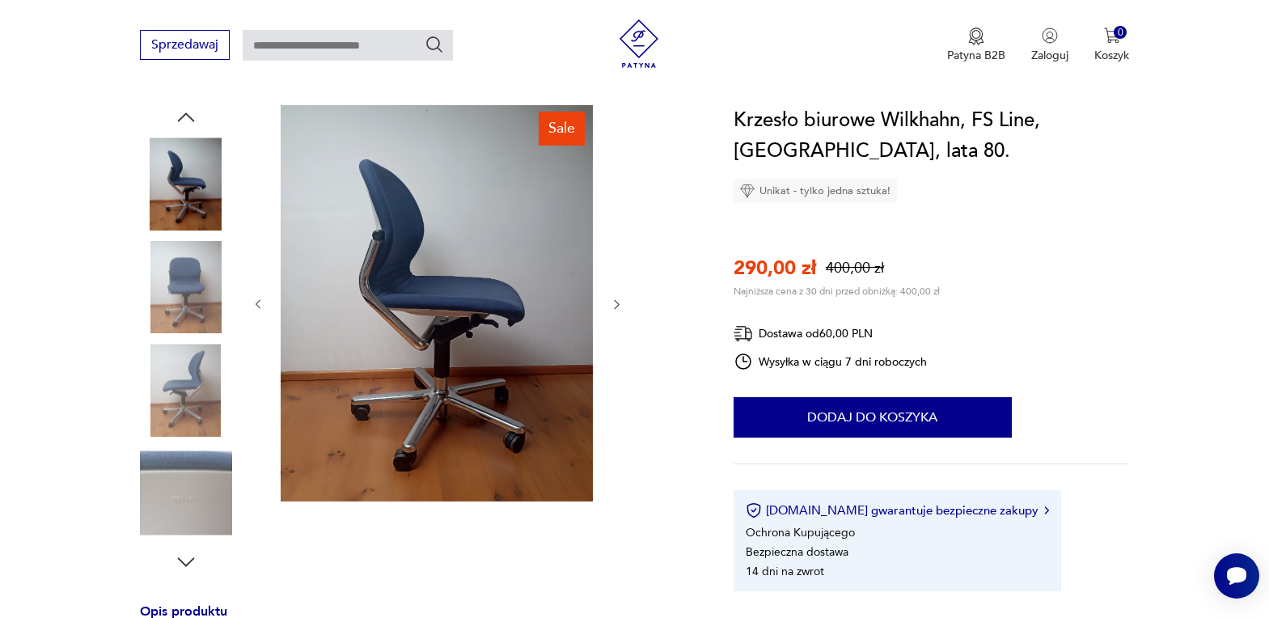
click at [619, 288] on div at bounding box center [438, 304] width 372 height 399
